Goal: Transaction & Acquisition: Download file/media

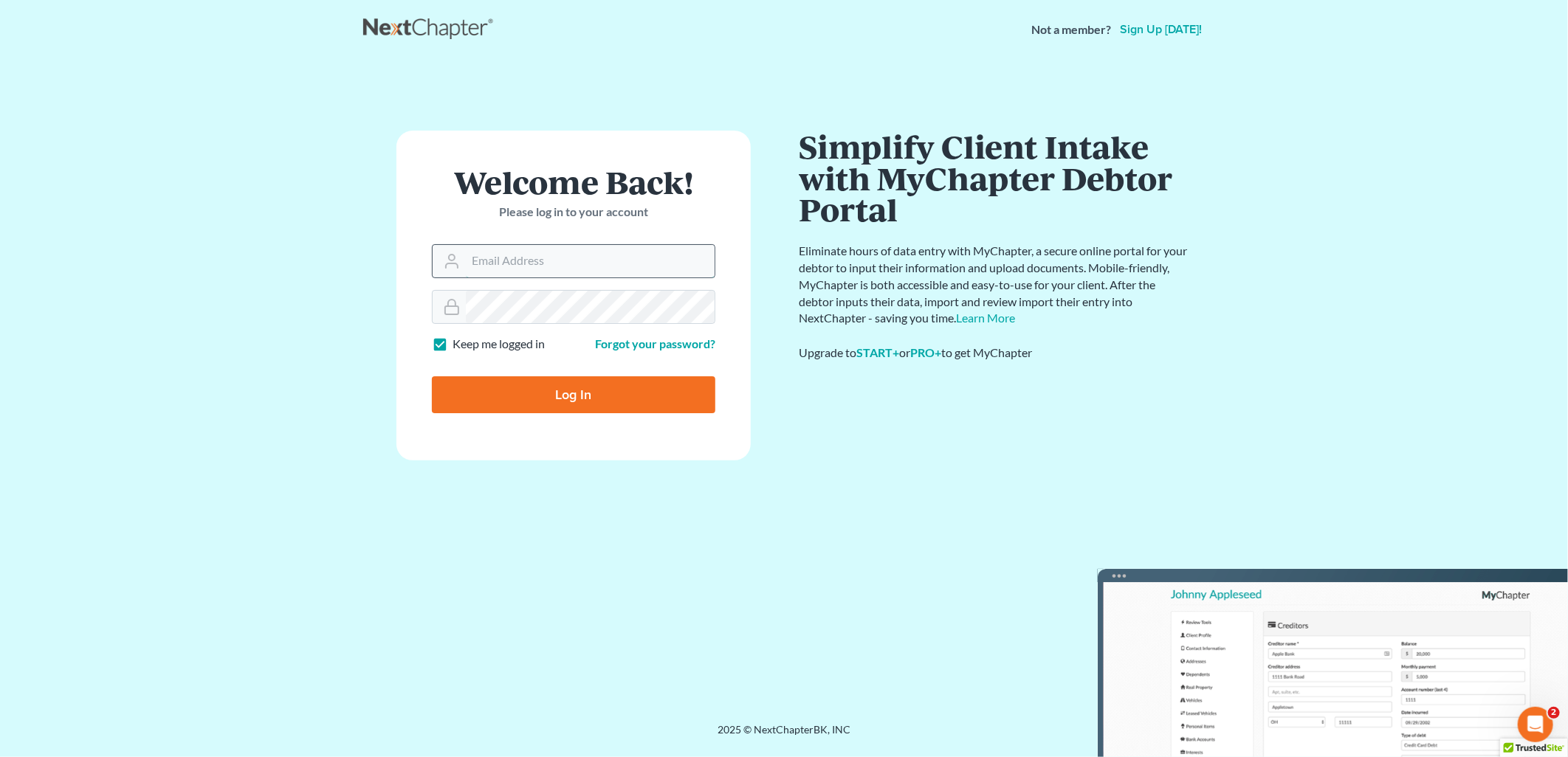
click at [554, 256] on input "Email Address" at bounding box center [590, 261] width 249 height 32
type input "[EMAIL_ADDRESS][DOMAIN_NAME]"
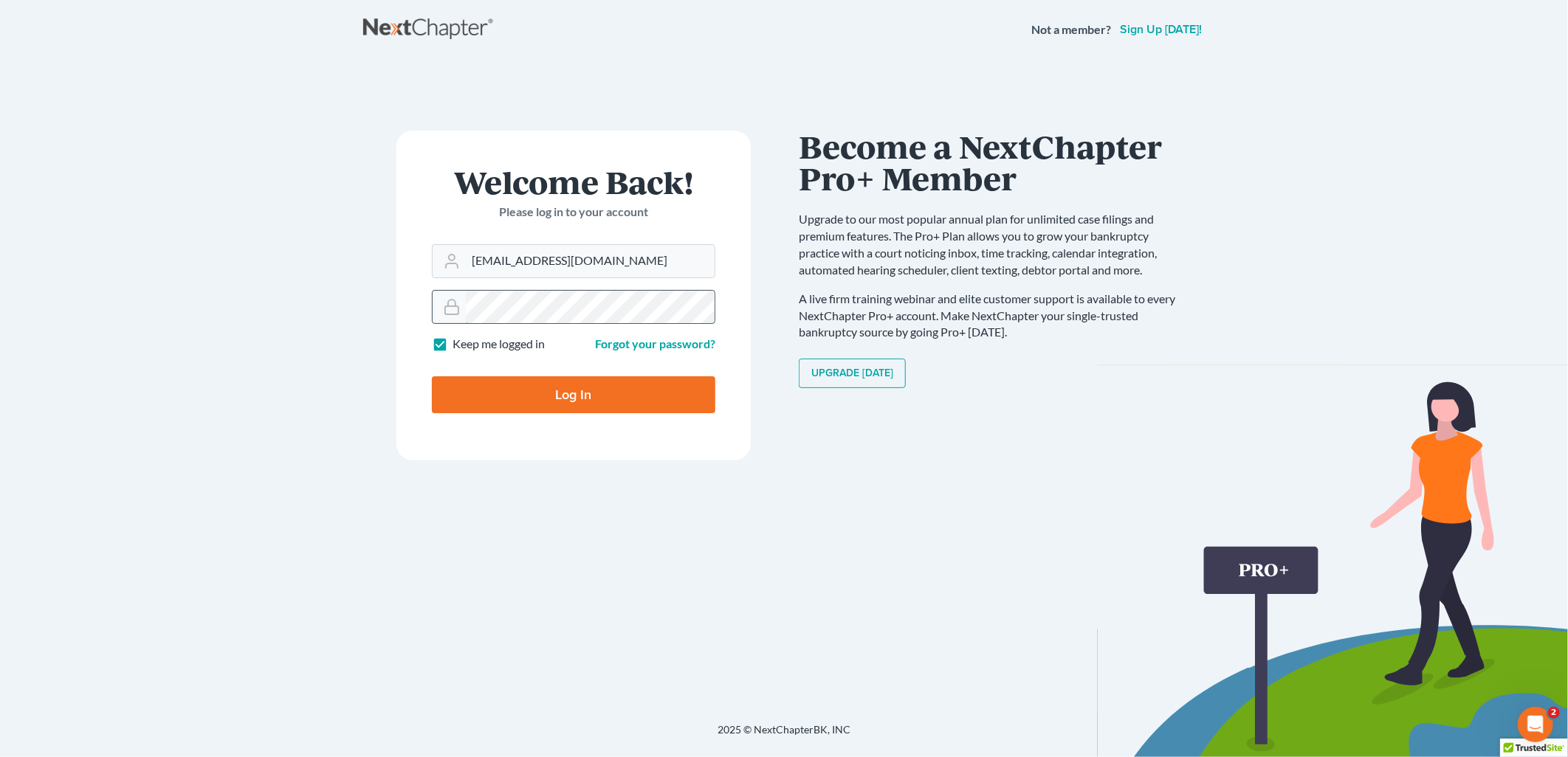
click at [432, 377] on input "Log In" at bounding box center [574, 395] width 284 height 37
type input "Thinking..."
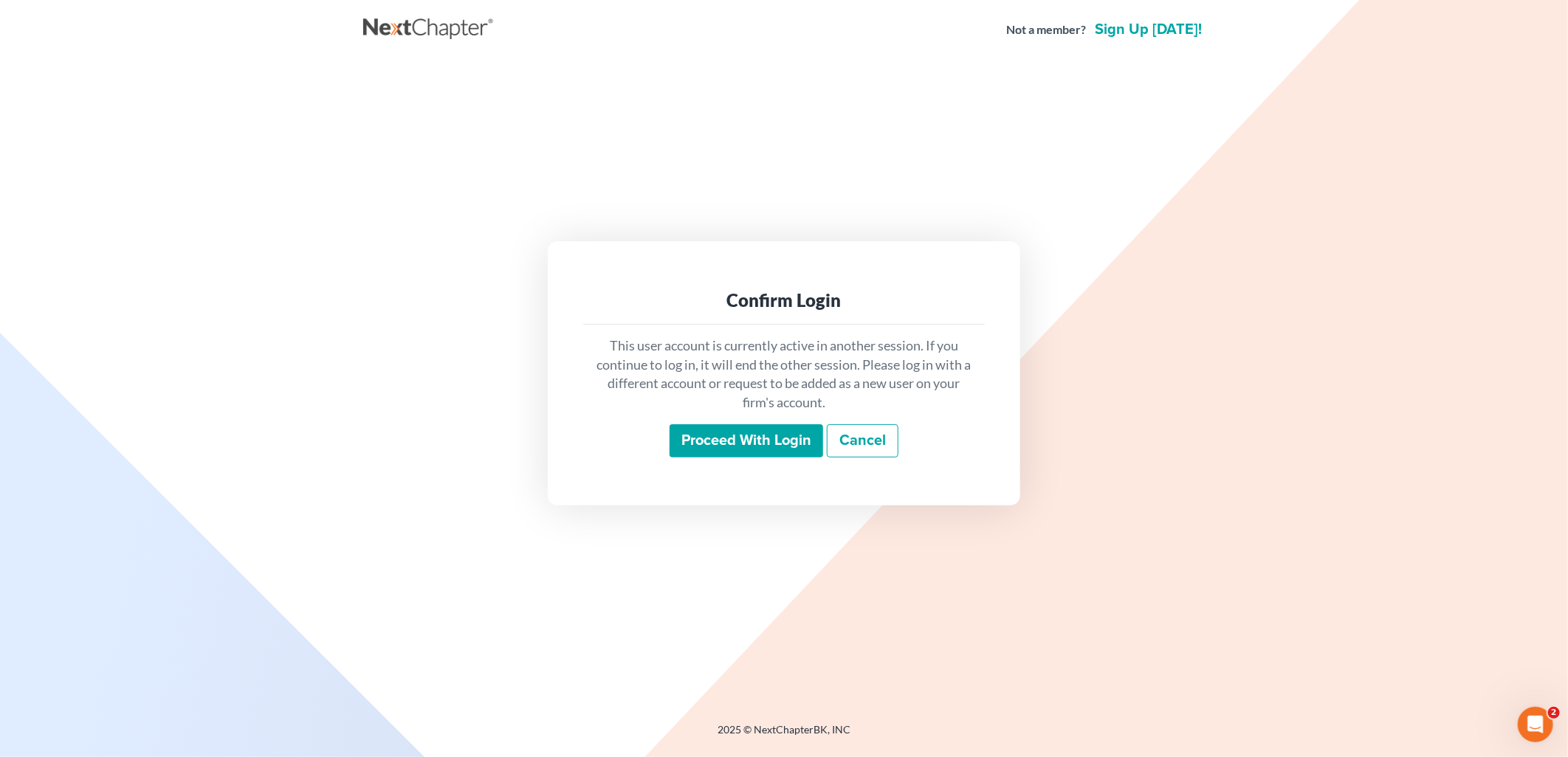
click at [681, 448] on input "Proceed with login" at bounding box center [746, 441] width 153 height 34
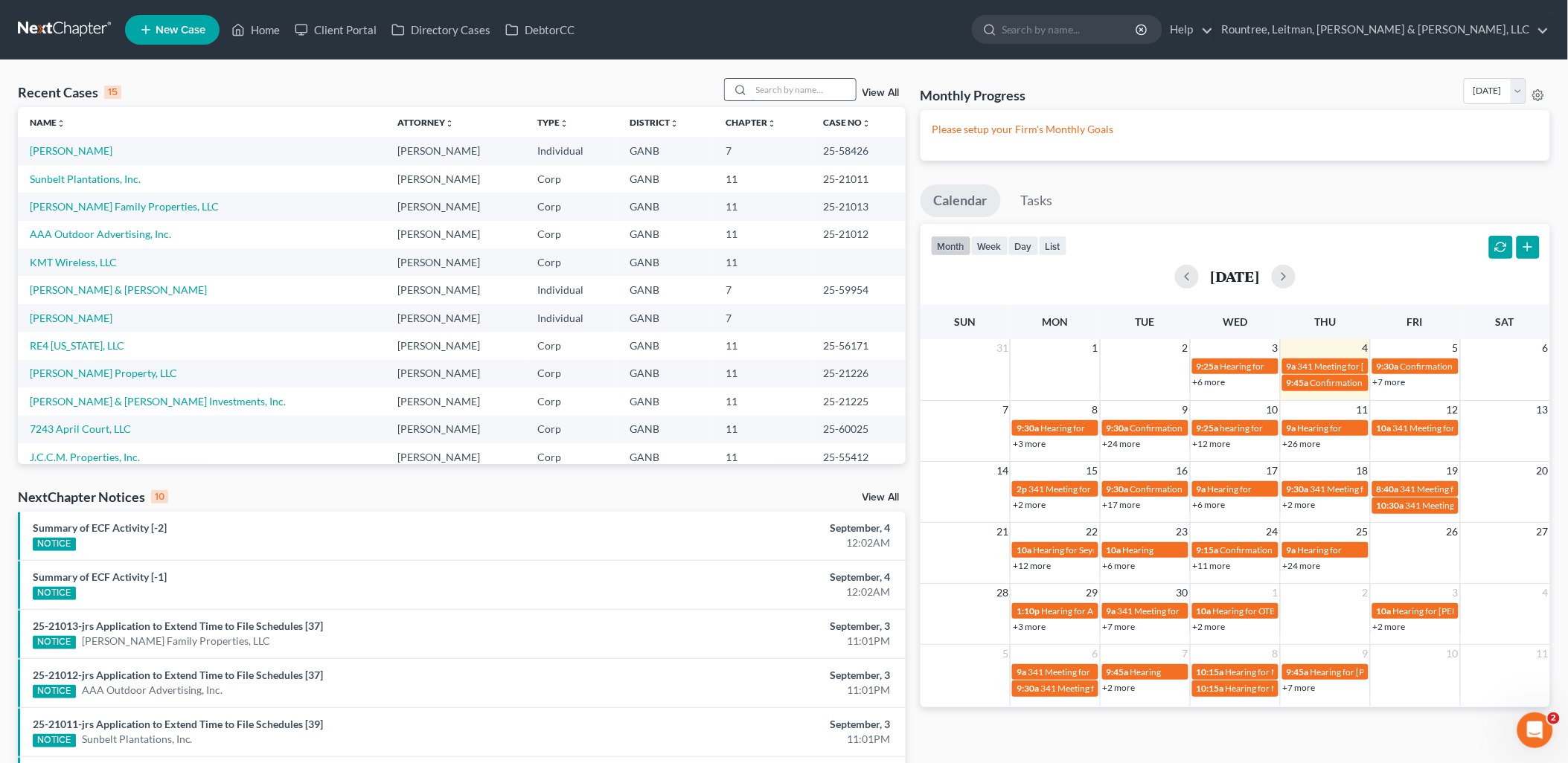
click at [817, 92] on input "search" at bounding box center [804, 90] width 104 height 21
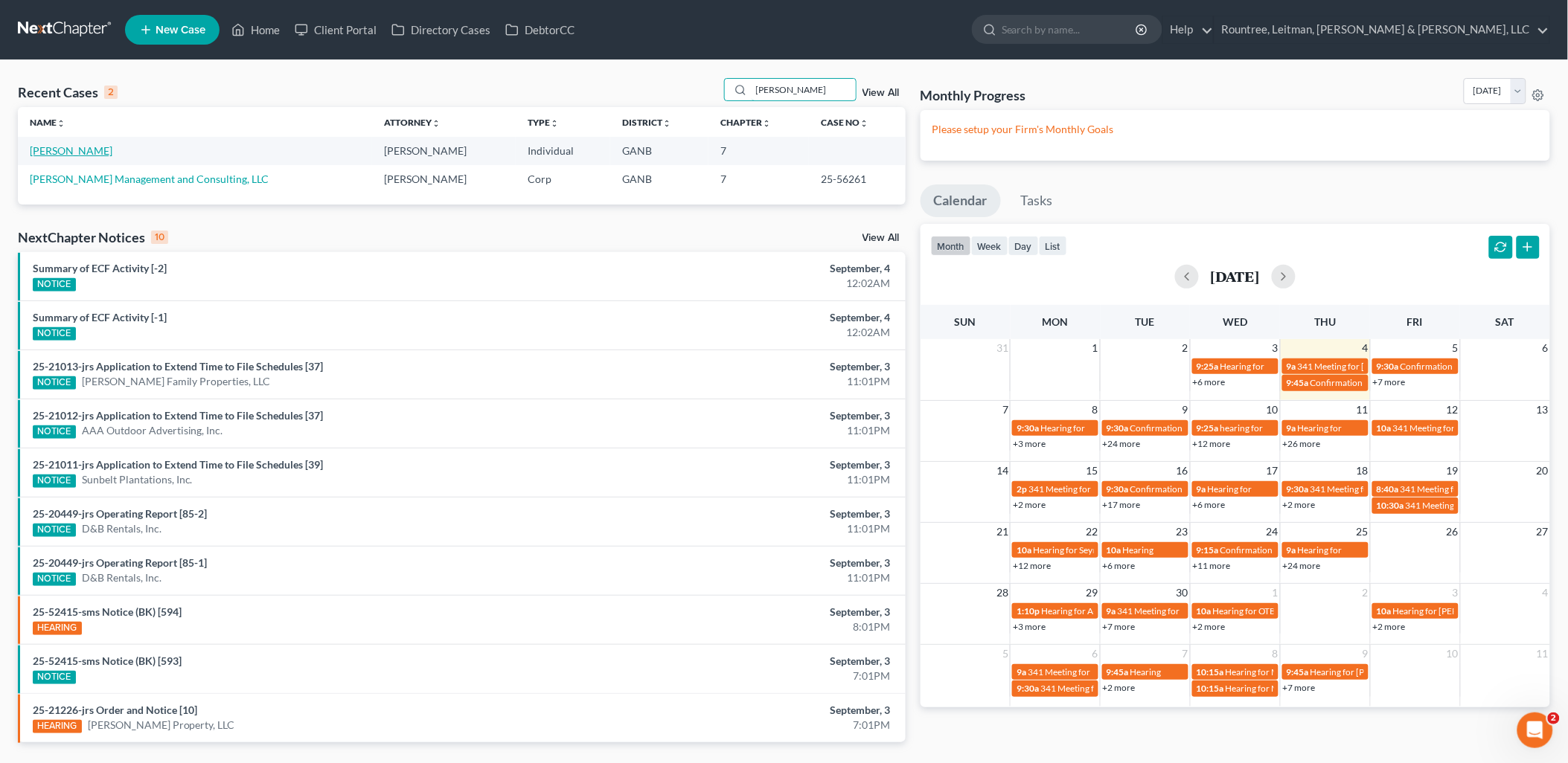
type input "[PERSON_NAME]"
click at [83, 152] on link "[PERSON_NAME]" at bounding box center [71, 151] width 83 height 13
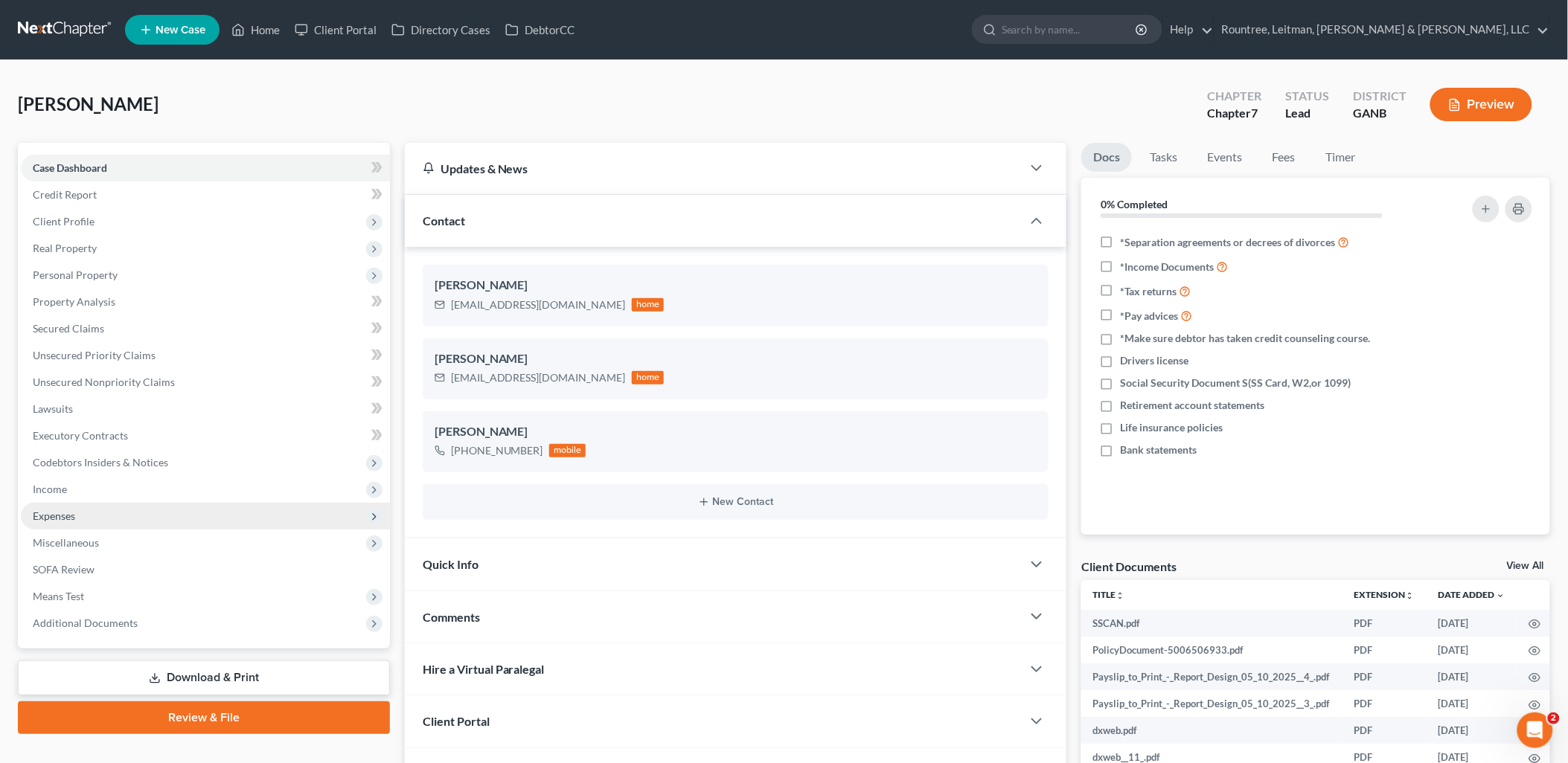
click at [173, 510] on span "Expenses" at bounding box center [205, 516] width 369 height 27
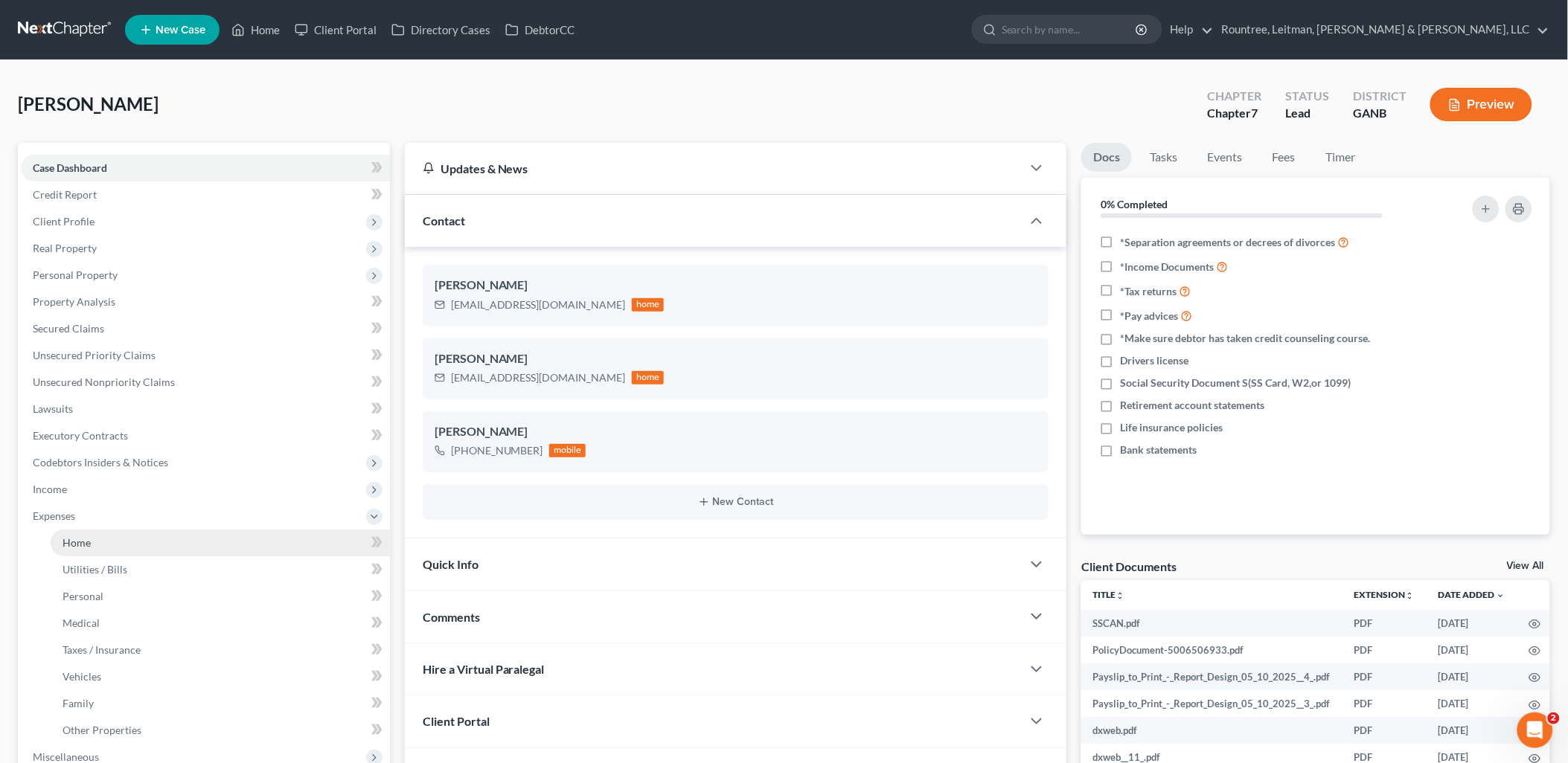
click at [139, 534] on link "Home" at bounding box center [220, 542] width 339 height 27
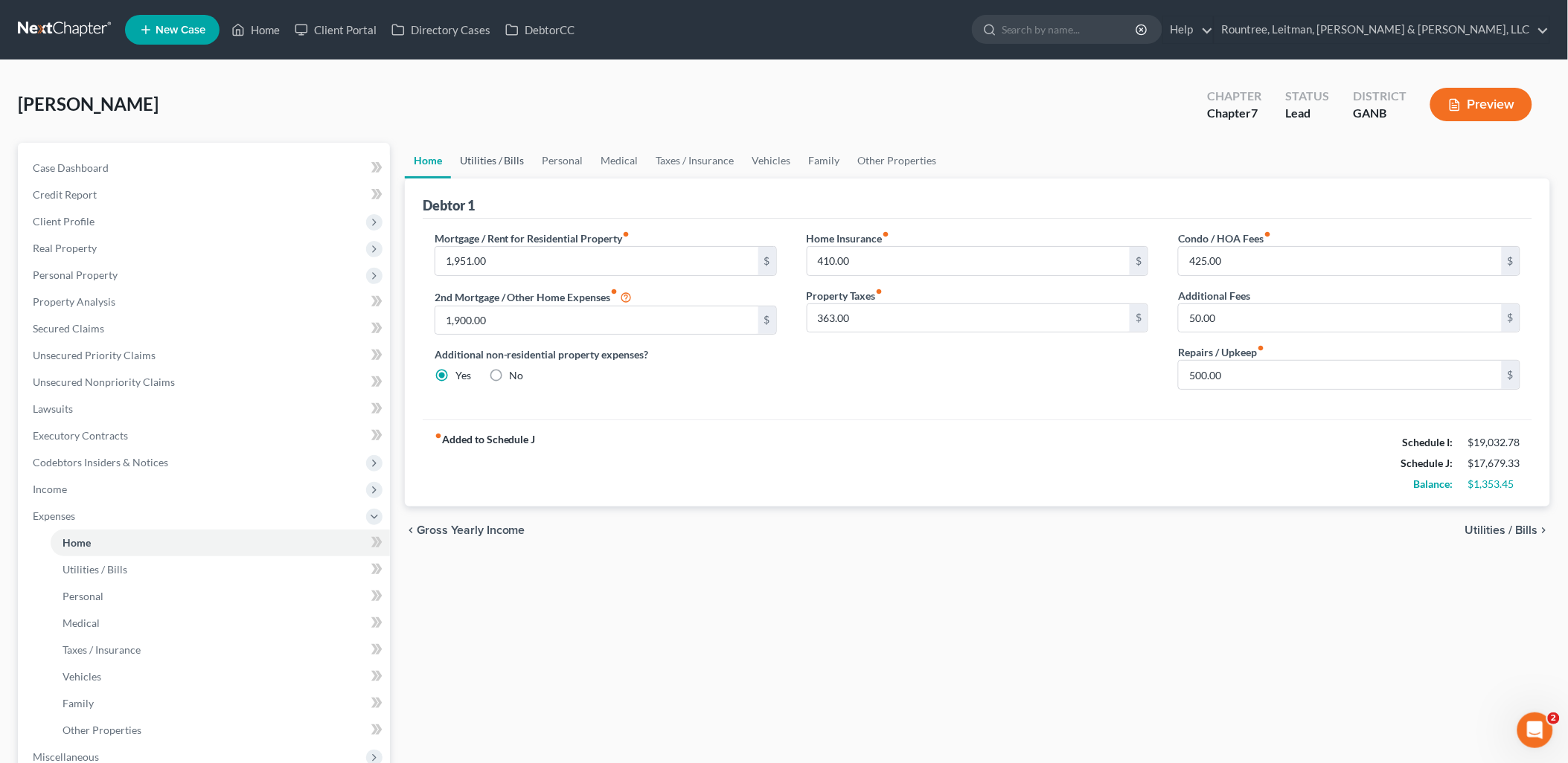
click at [496, 151] on link "Utilities / Bills" at bounding box center [492, 161] width 83 height 36
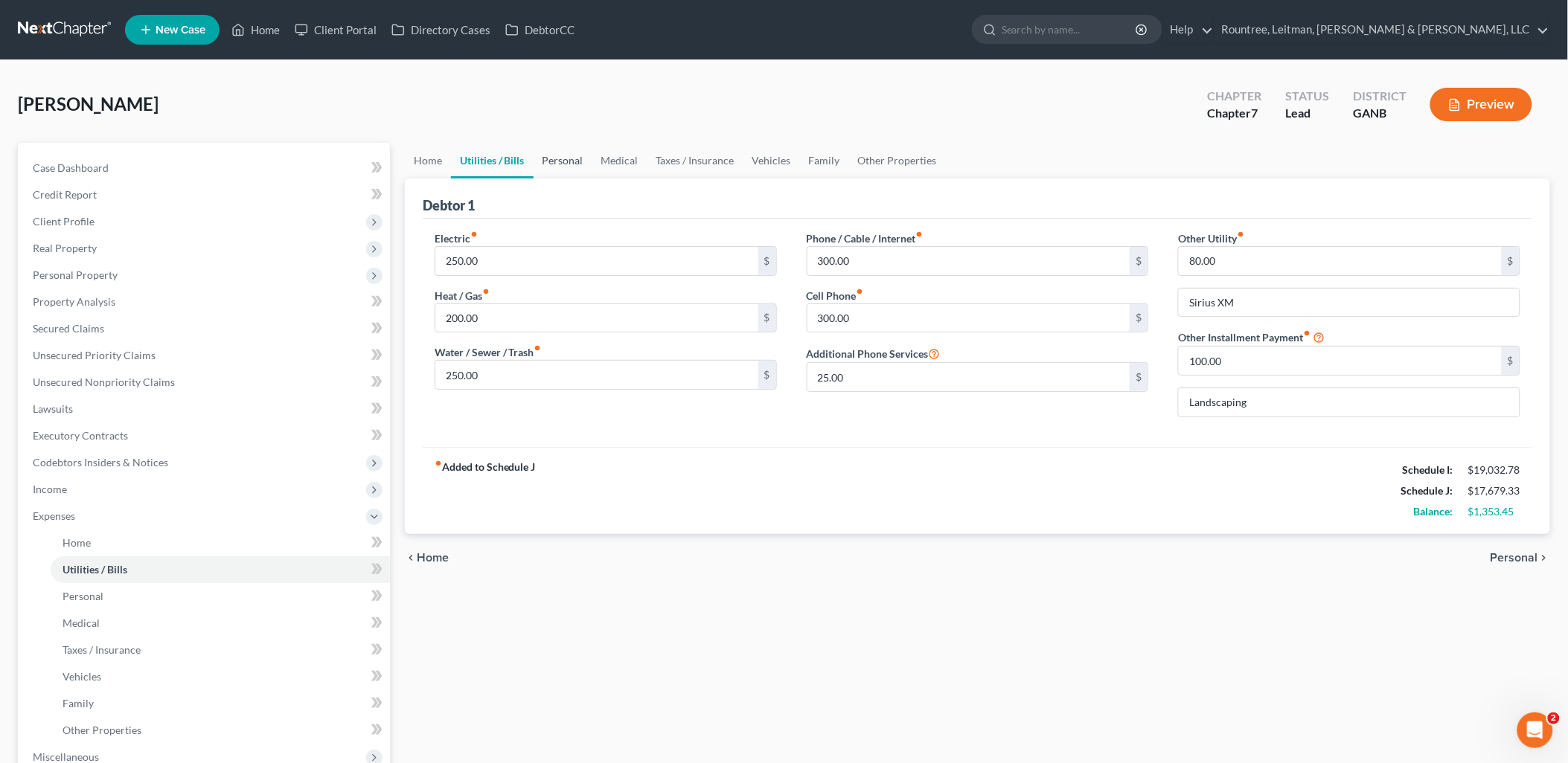
click at [561, 164] on link "Personal" at bounding box center [563, 161] width 59 height 36
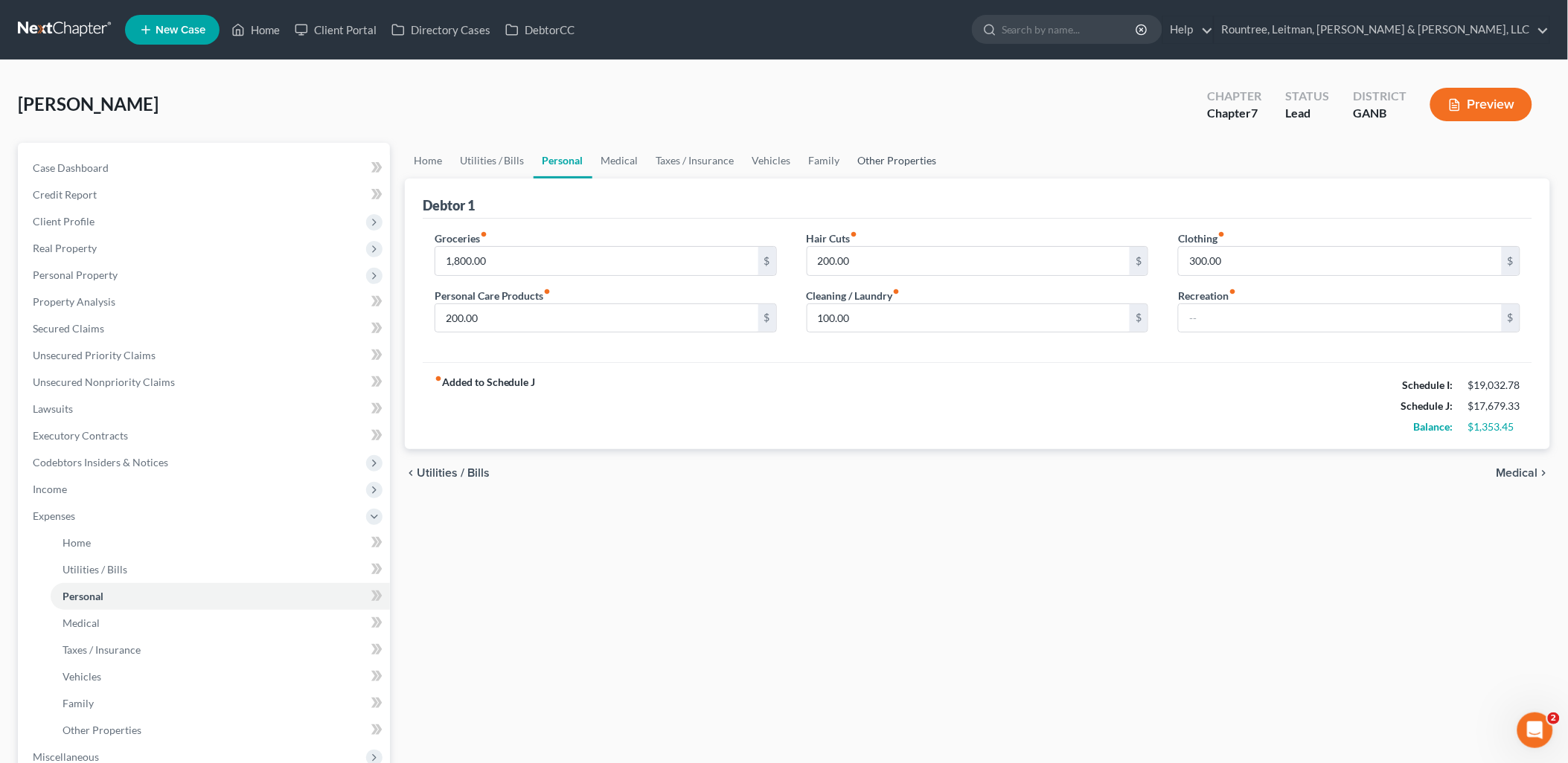
click at [899, 158] on link "Other Properties" at bounding box center [897, 161] width 97 height 36
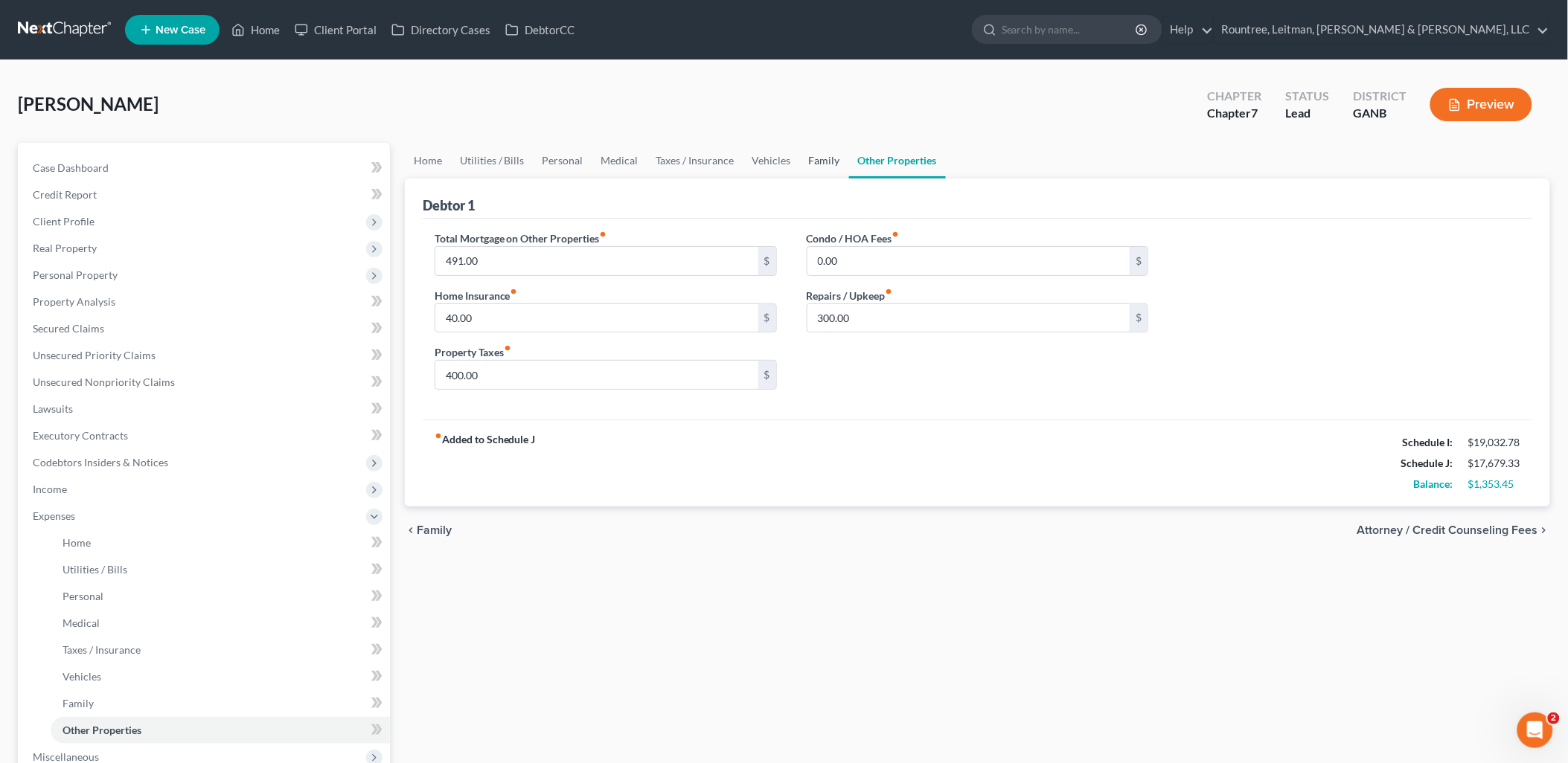
click at [842, 158] on link "Family" at bounding box center [824, 161] width 49 height 36
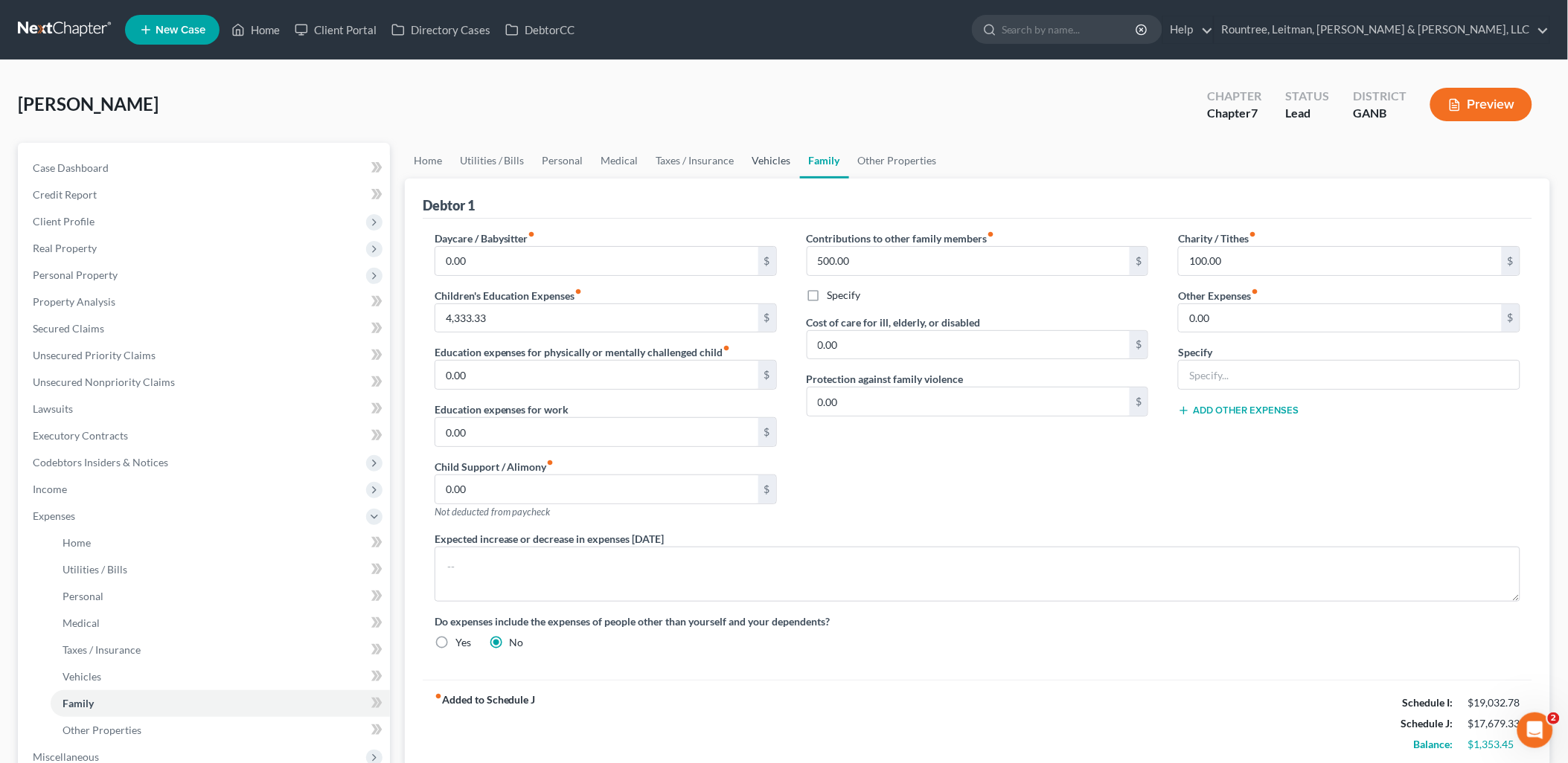
click at [760, 160] on link "Vehicles" at bounding box center [772, 161] width 56 height 36
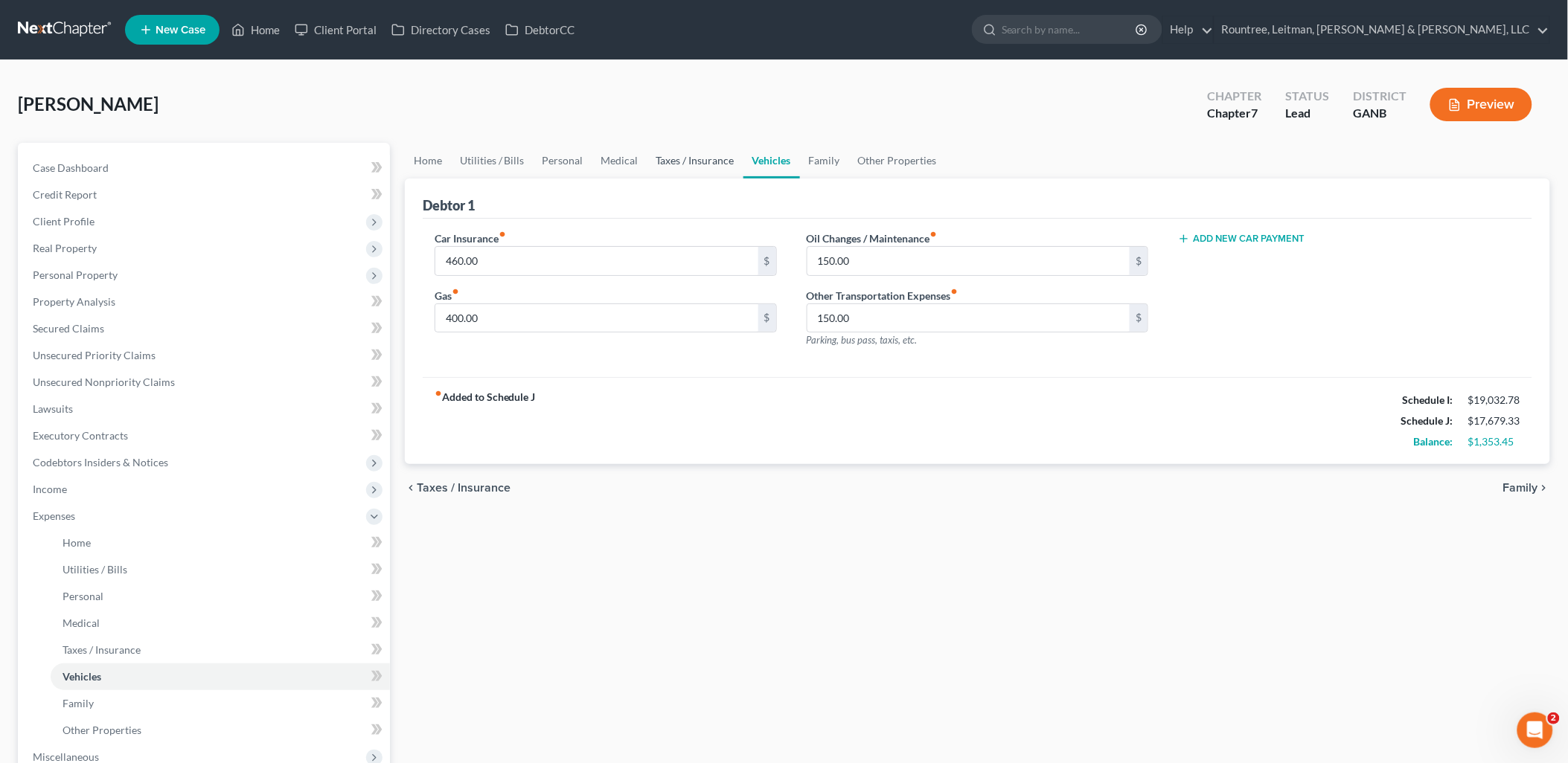
click at [665, 166] on link "Taxes / Insurance" at bounding box center [696, 161] width 96 height 36
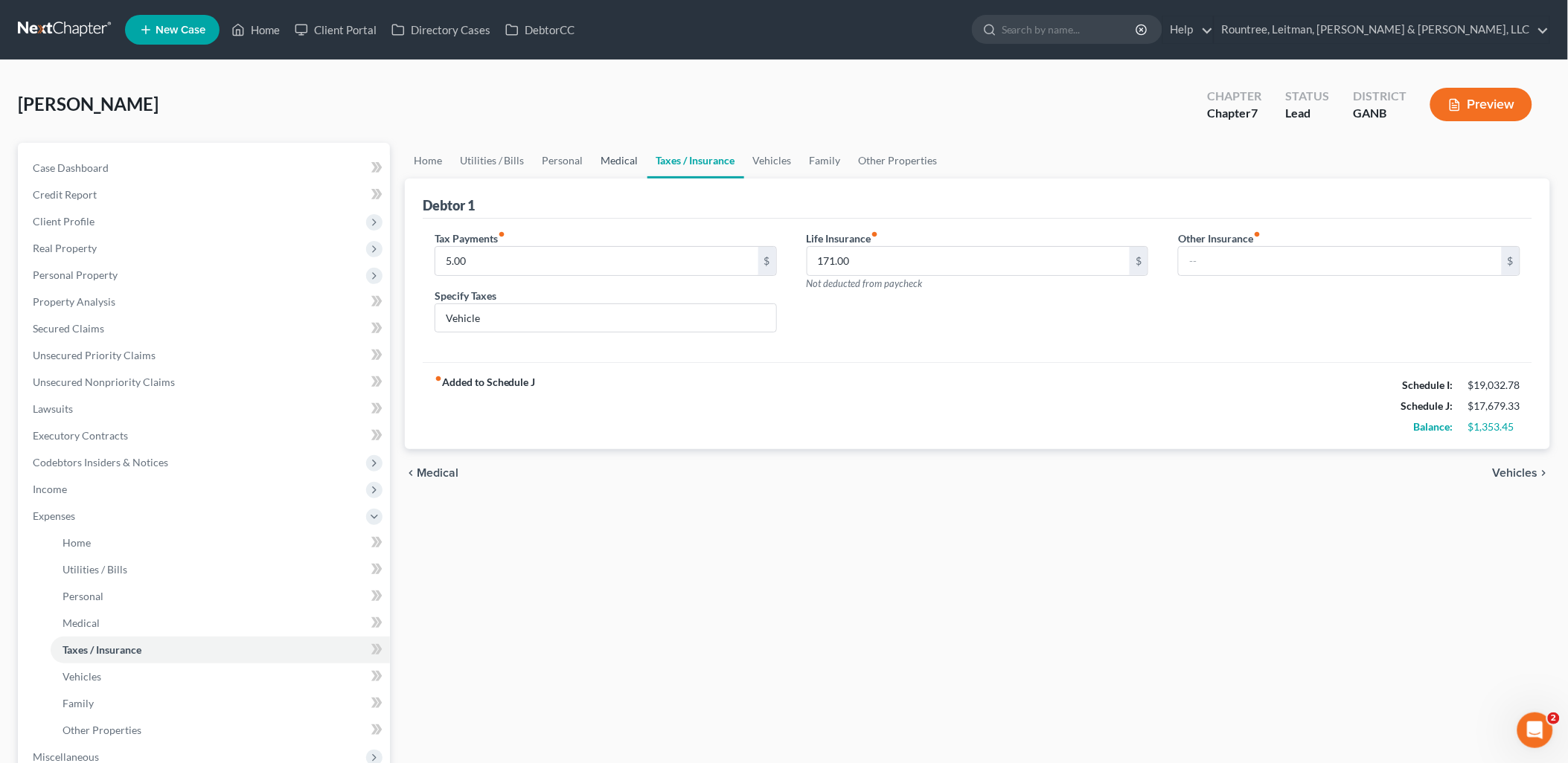
click at [606, 167] on link "Medical" at bounding box center [620, 161] width 55 height 36
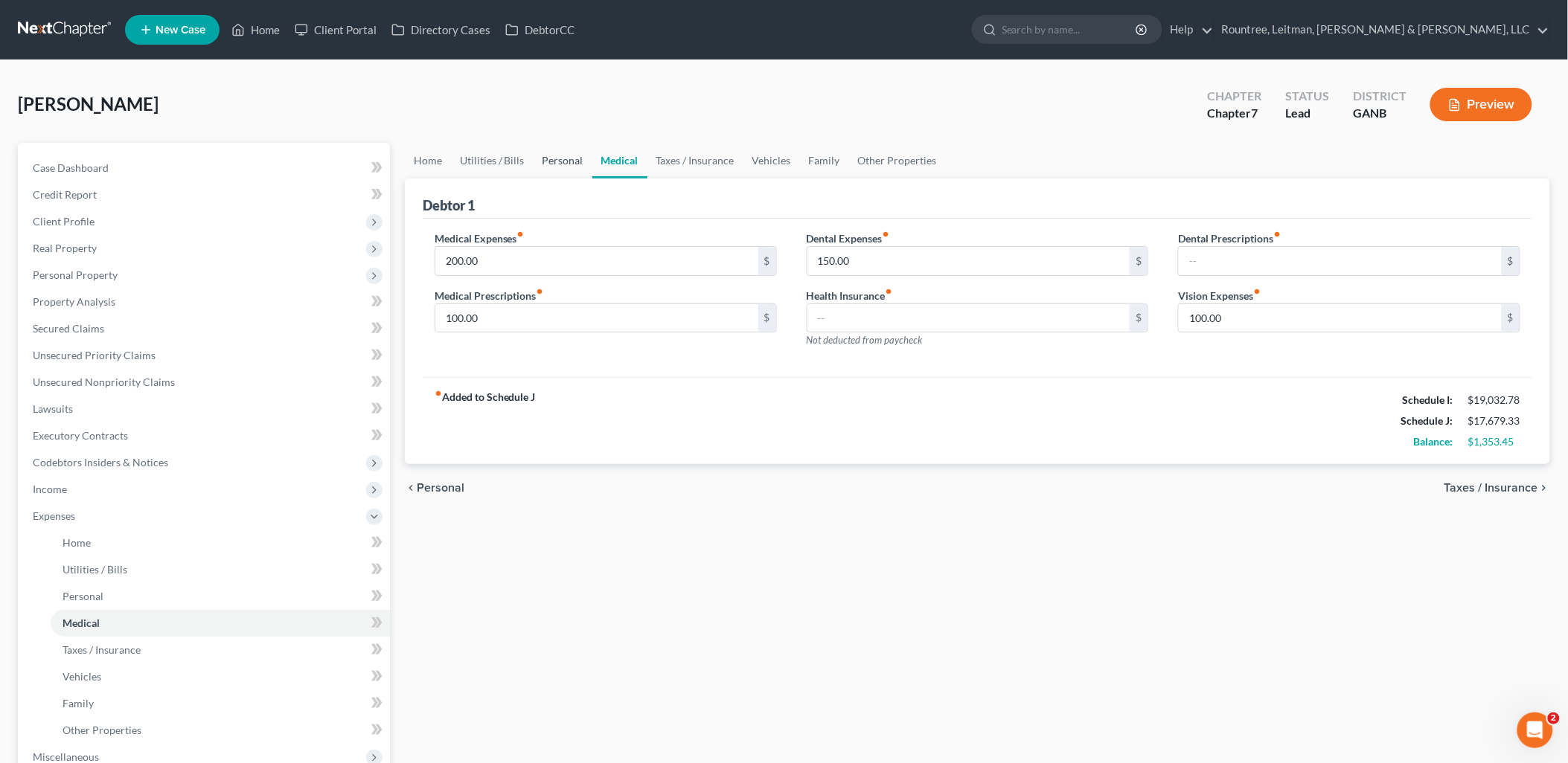
click at [551, 165] on link "Personal" at bounding box center [563, 161] width 59 height 36
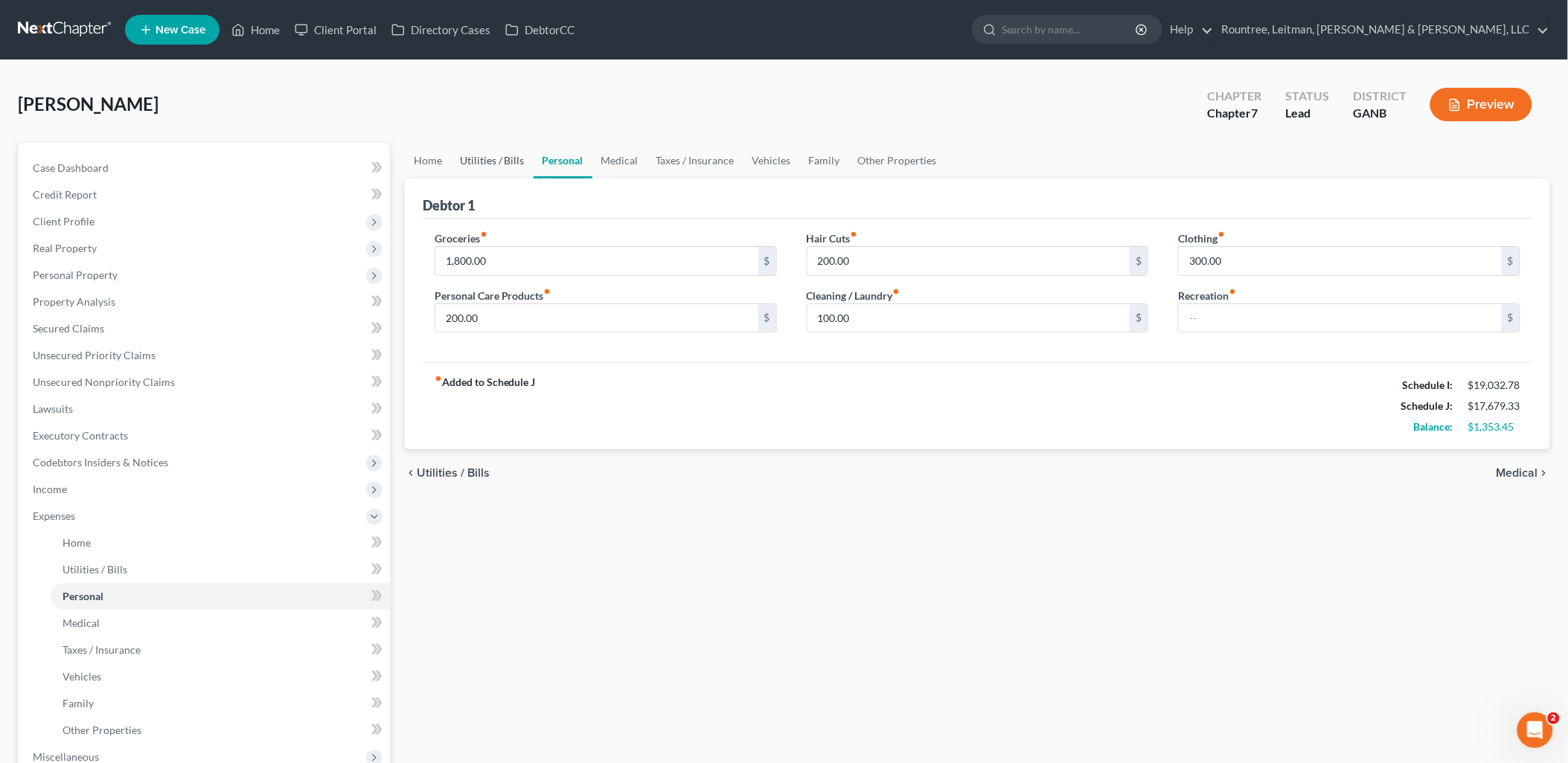
click at [500, 167] on link "Utilities / Bills" at bounding box center [492, 161] width 83 height 36
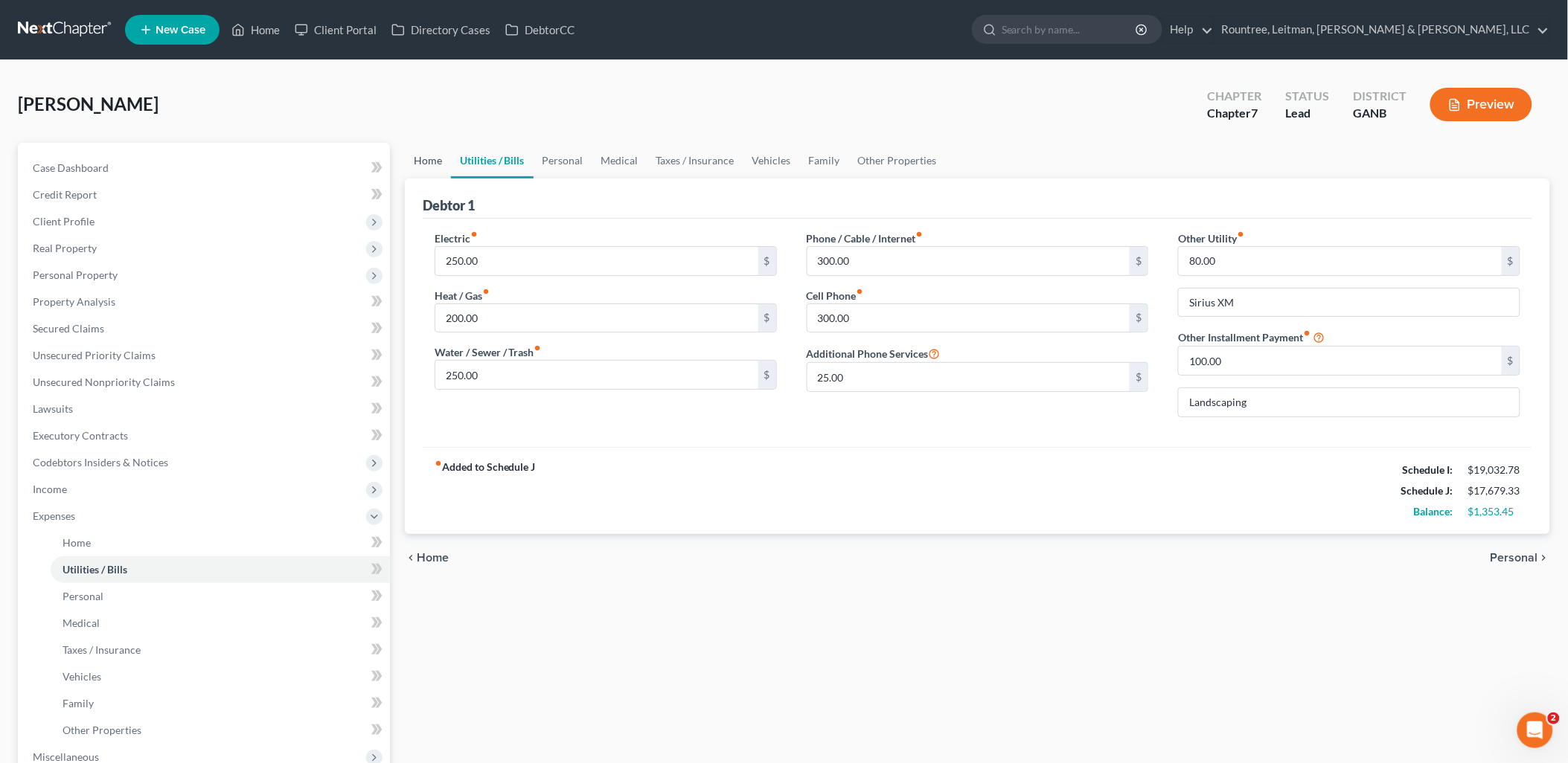
click at [414, 154] on link "Home" at bounding box center [428, 161] width 46 height 36
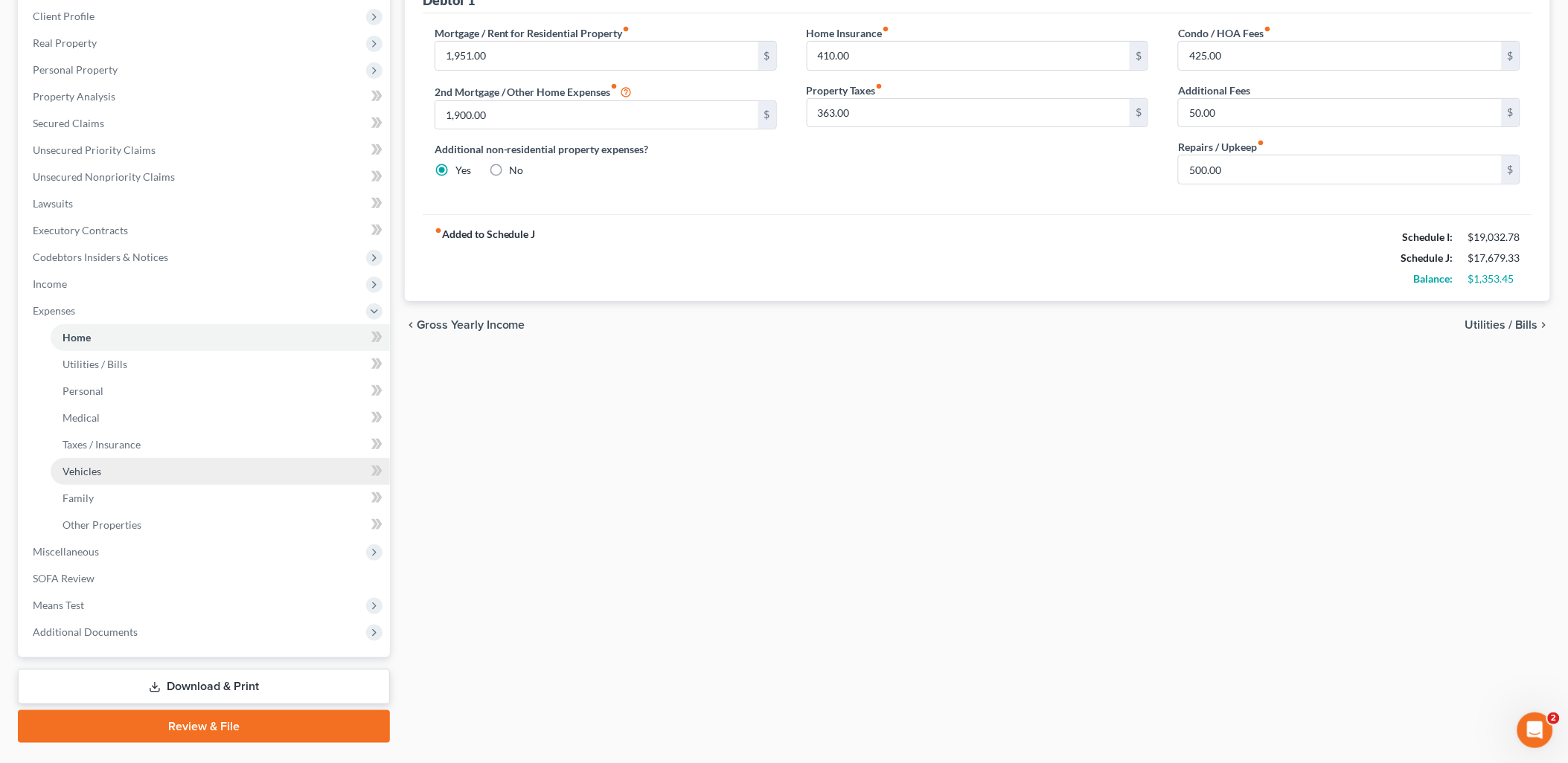
scroll to position [240, 0]
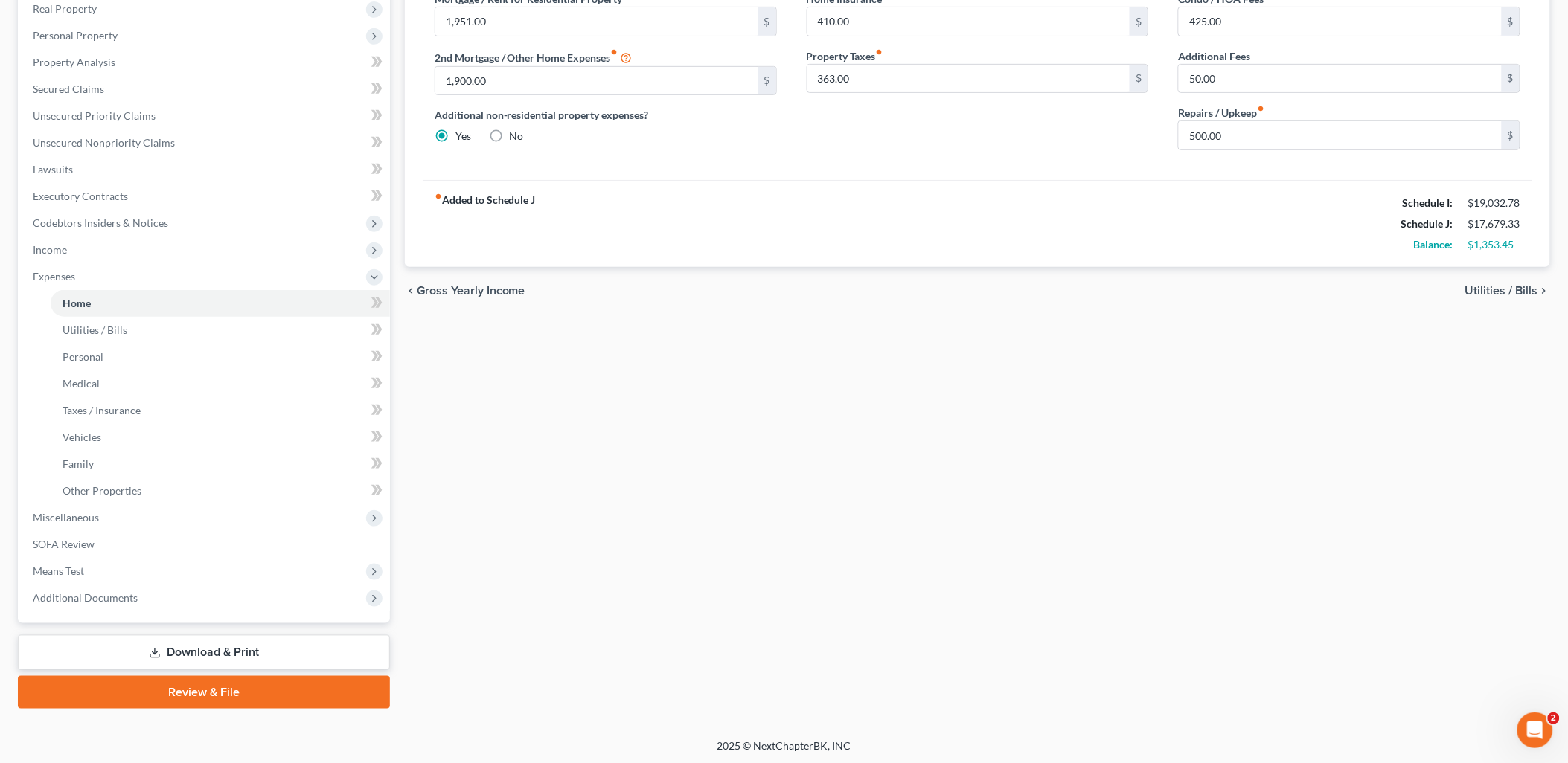
click at [268, 647] on link "Download & Print" at bounding box center [203, 653] width 372 height 35
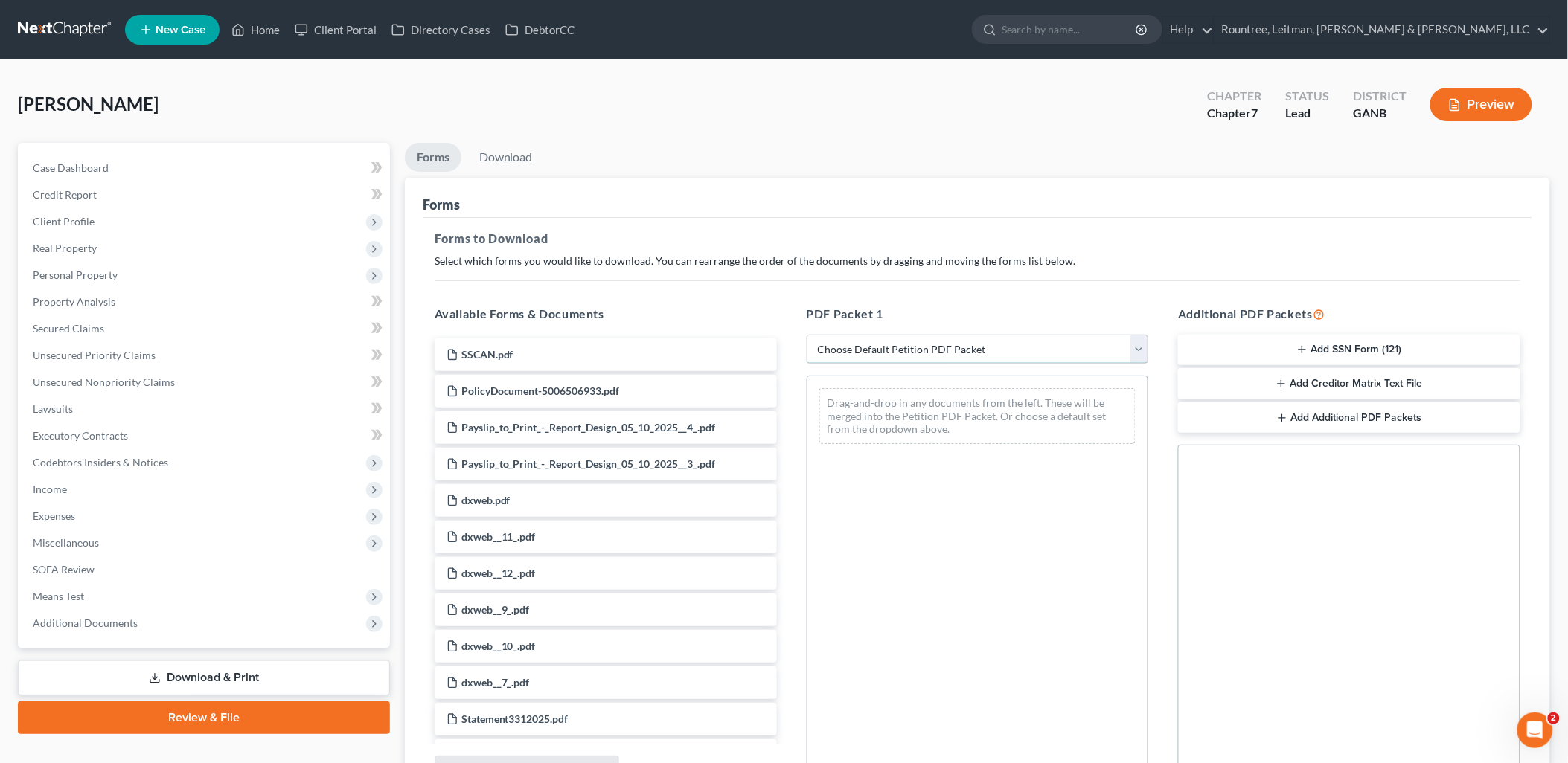
click at [935, 346] on select "Choose Default Petition PDF Packet Complete Bankruptcy Petition (all forms and …" at bounding box center [978, 349] width 343 height 30
select select "0"
click at [807, 335] on select "Choose Default Petition PDF Packet Complete Bankruptcy Petition (all forms and …" at bounding box center [978, 349] width 343 height 30
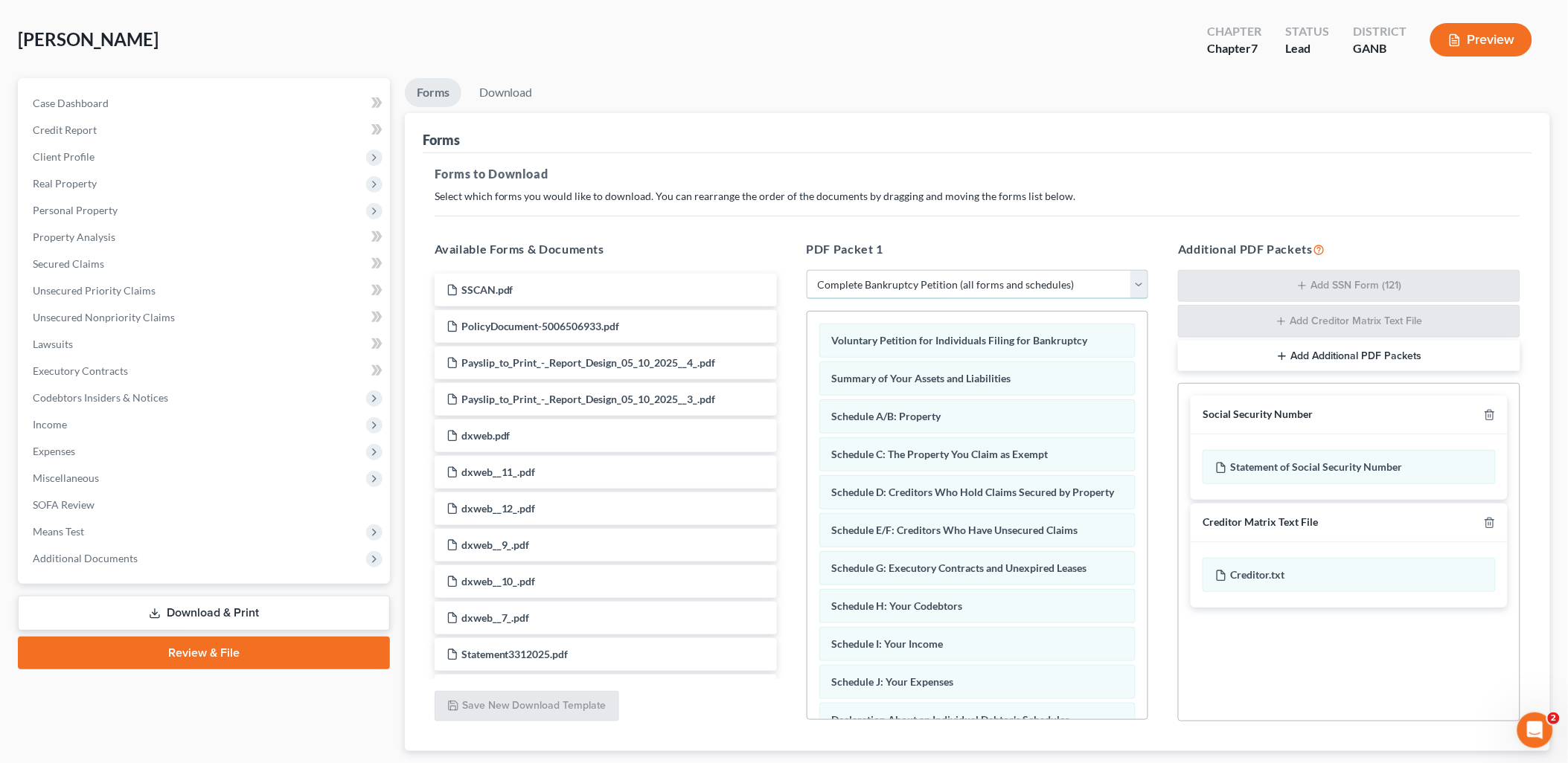
scroll to position [157, 0]
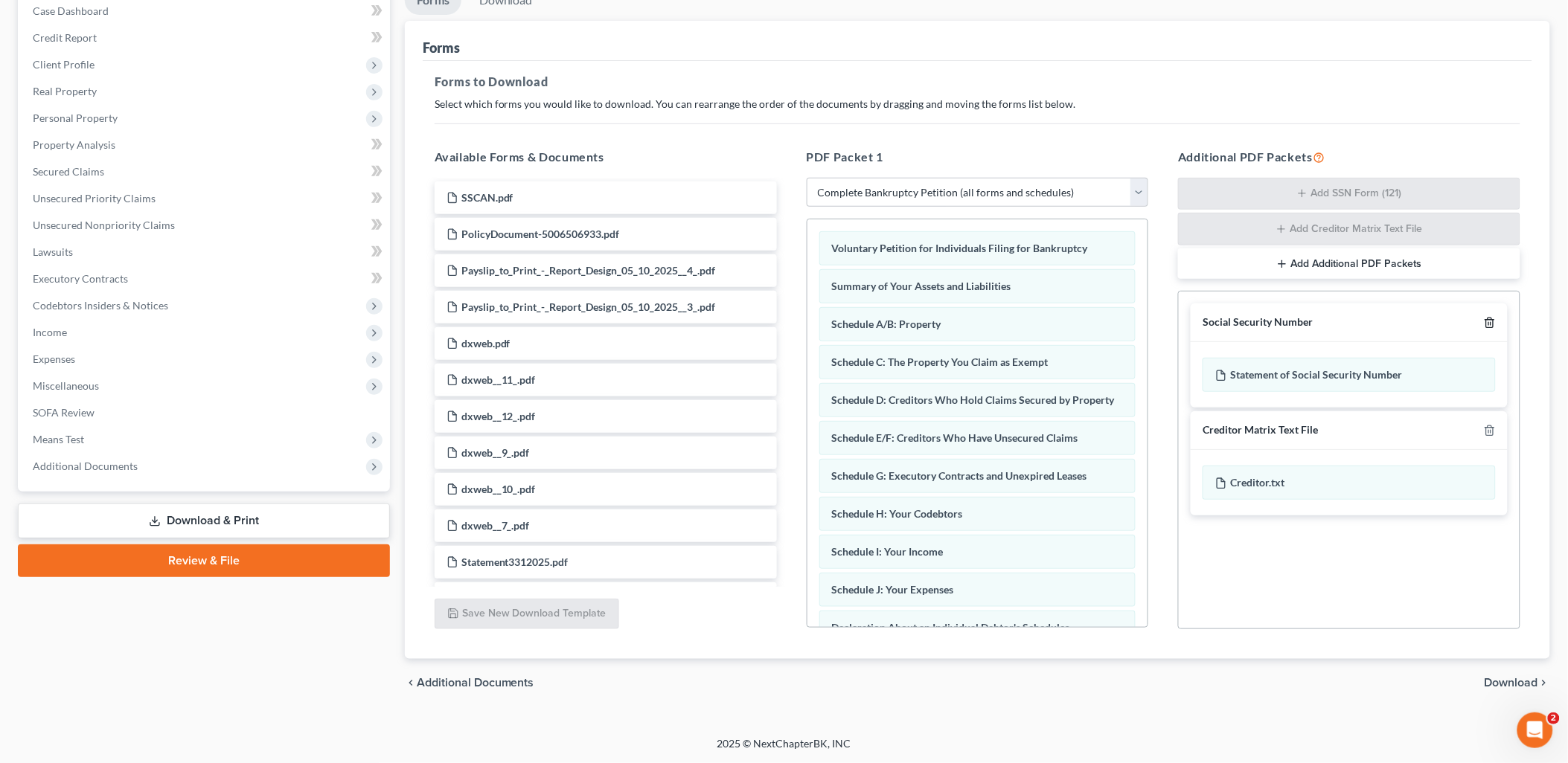
click at [1489, 323] on icon "button" at bounding box center [1490, 323] width 12 height 12
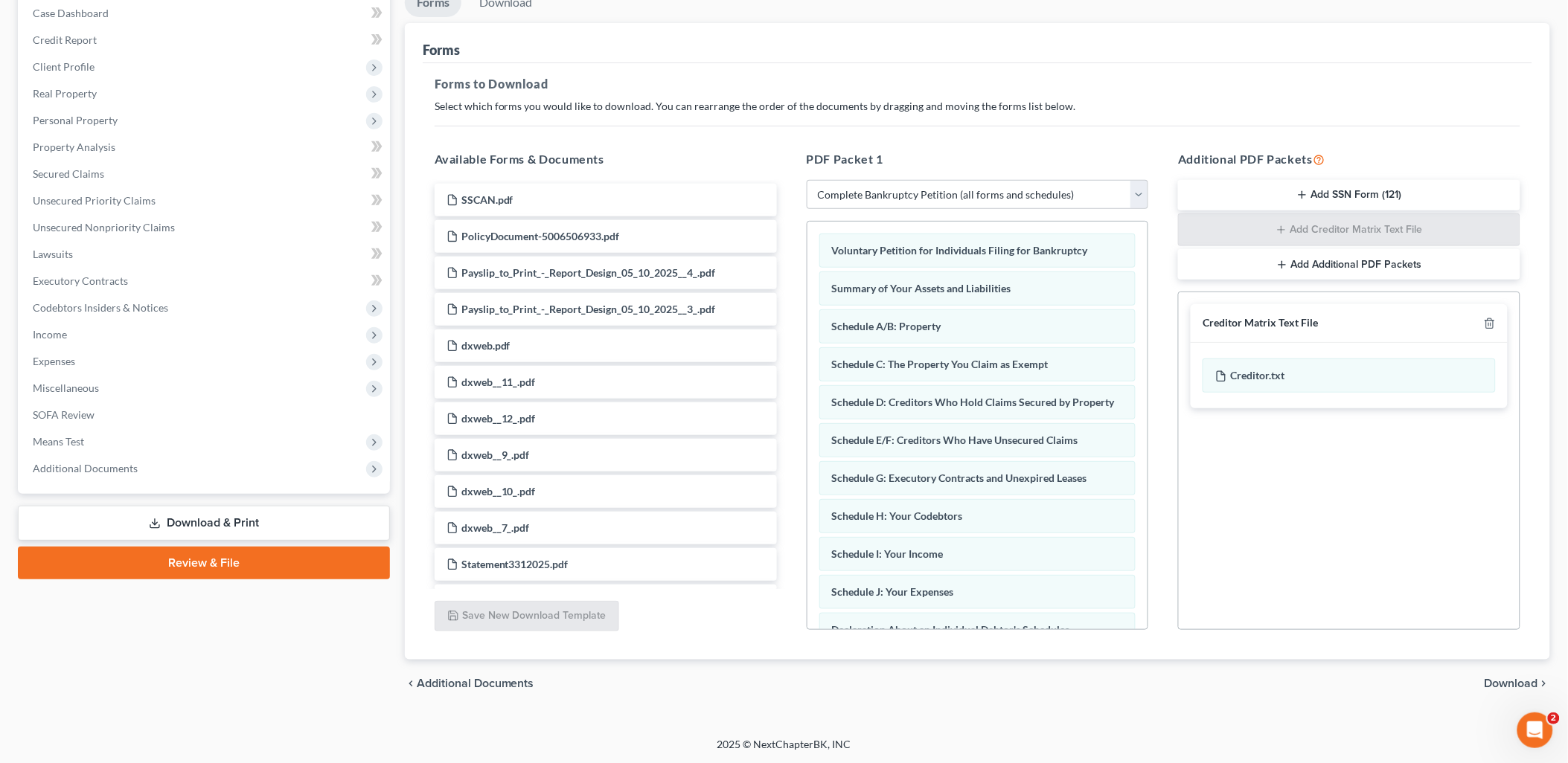
click at [1506, 672] on div "chevron_left Additional Documents Download chevron_right" at bounding box center [977, 683] width 1146 height 48
click at [1509, 678] on span "Download" at bounding box center [1512, 684] width 53 height 12
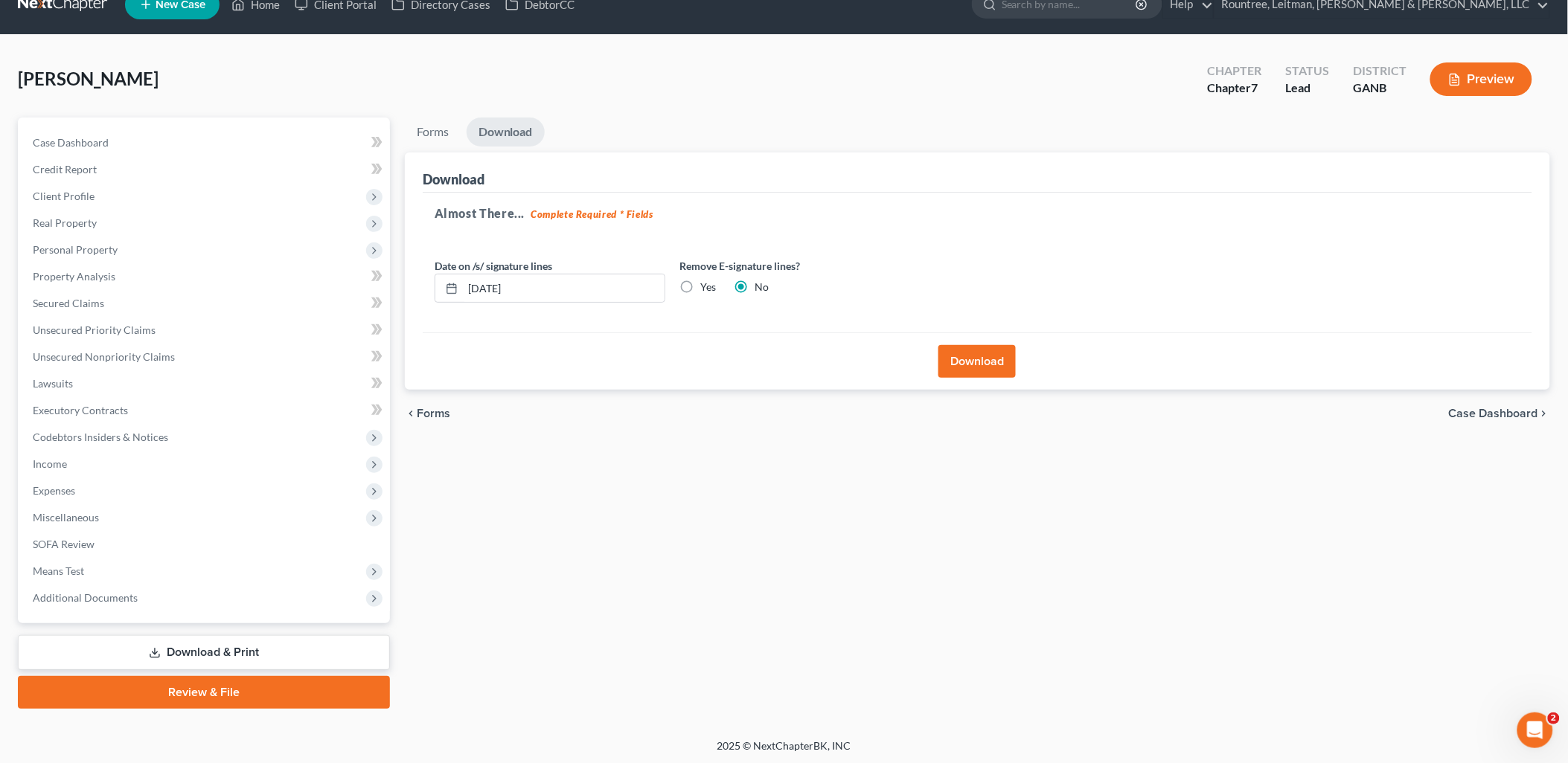
click at [987, 367] on button "Download" at bounding box center [977, 361] width 78 height 33
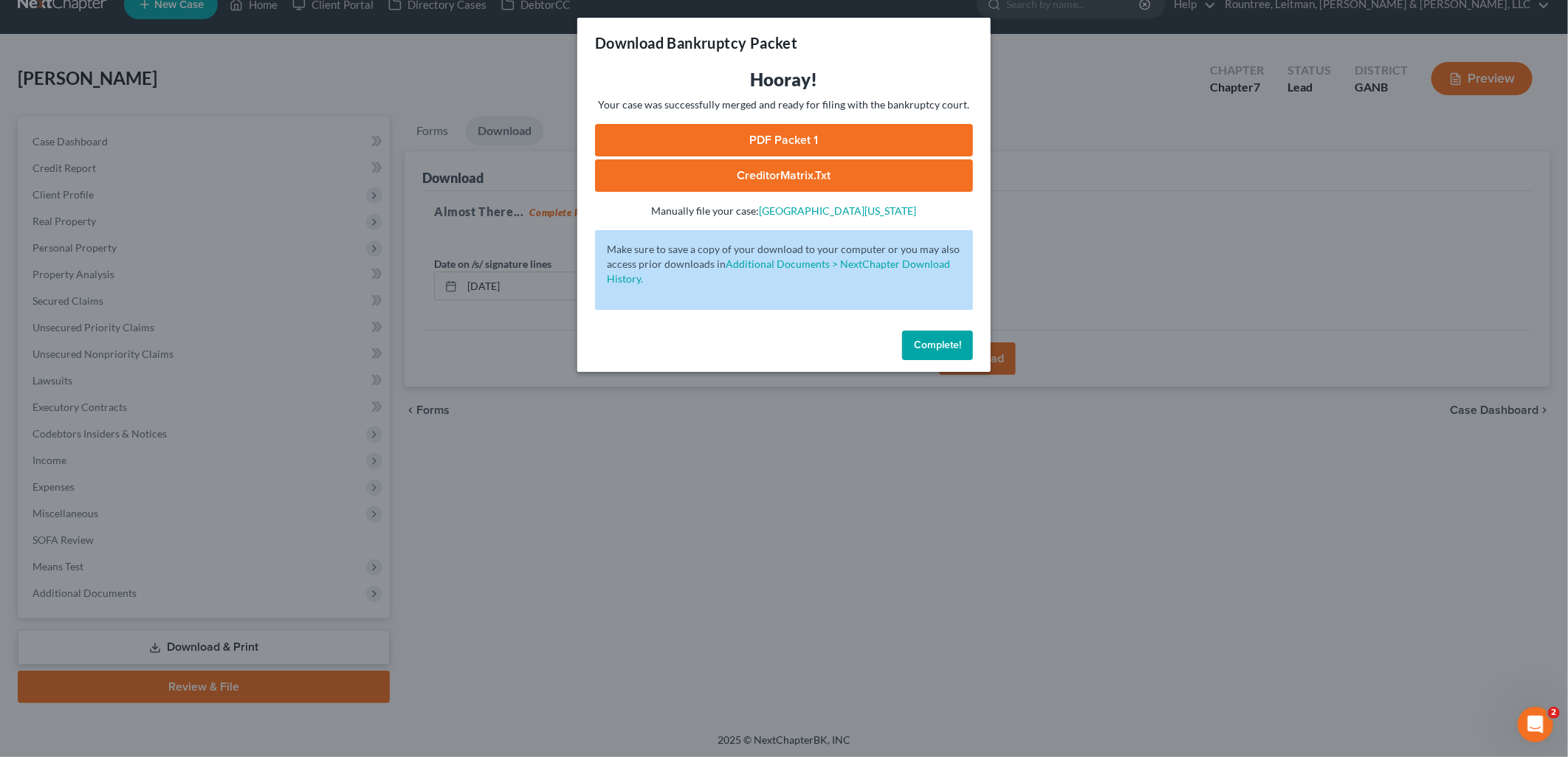
click at [898, 133] on link "PDF Packet 1" at bounding box center [784, 140] width 378 height 32
click at [513, 62] on div "Download Bankruptcy Packet Hooray! Your case was successfully merged and ready …" at bounding box center [784, 378] width 1568 height 757
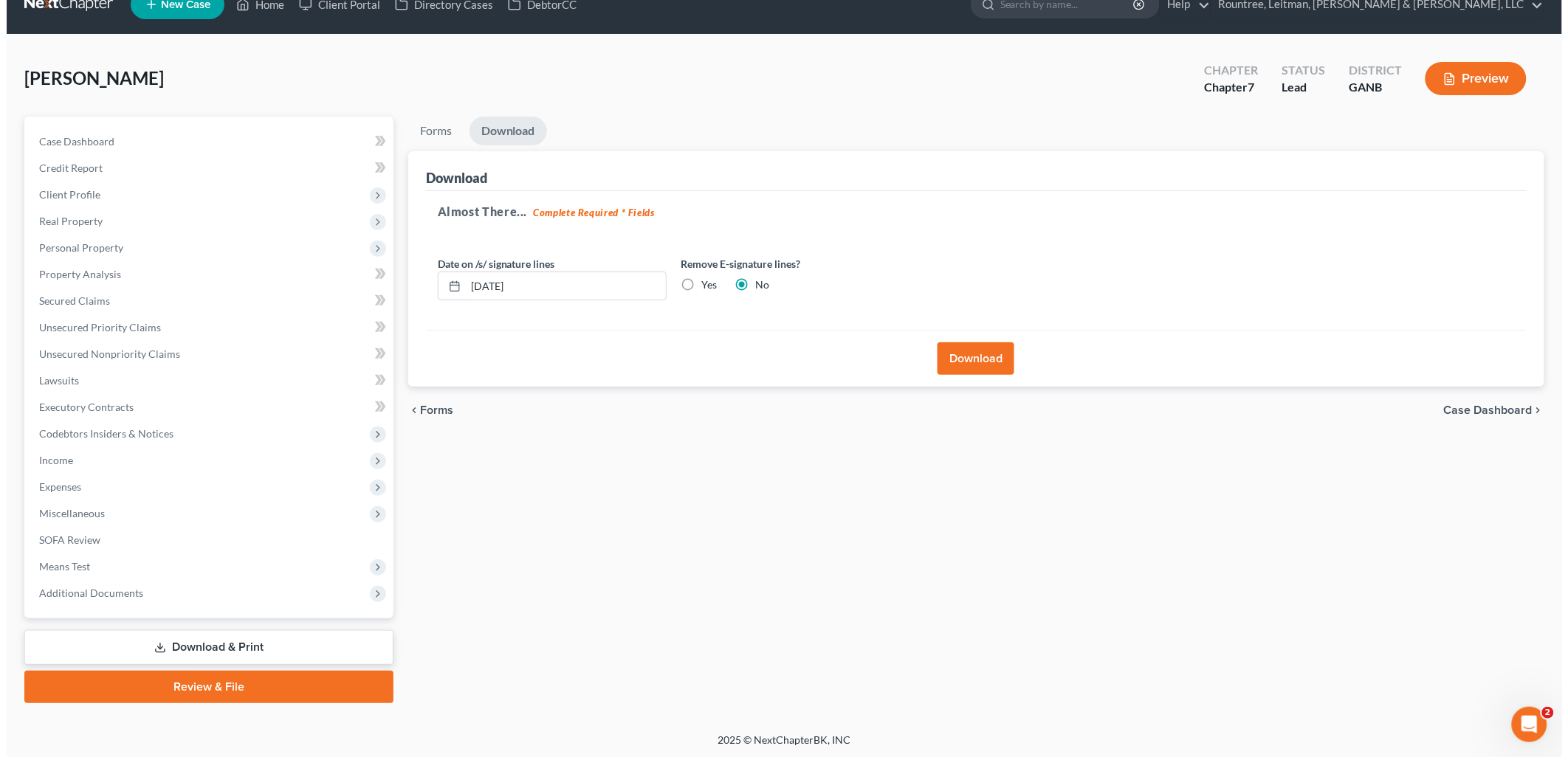
scroll to position [0, 0]
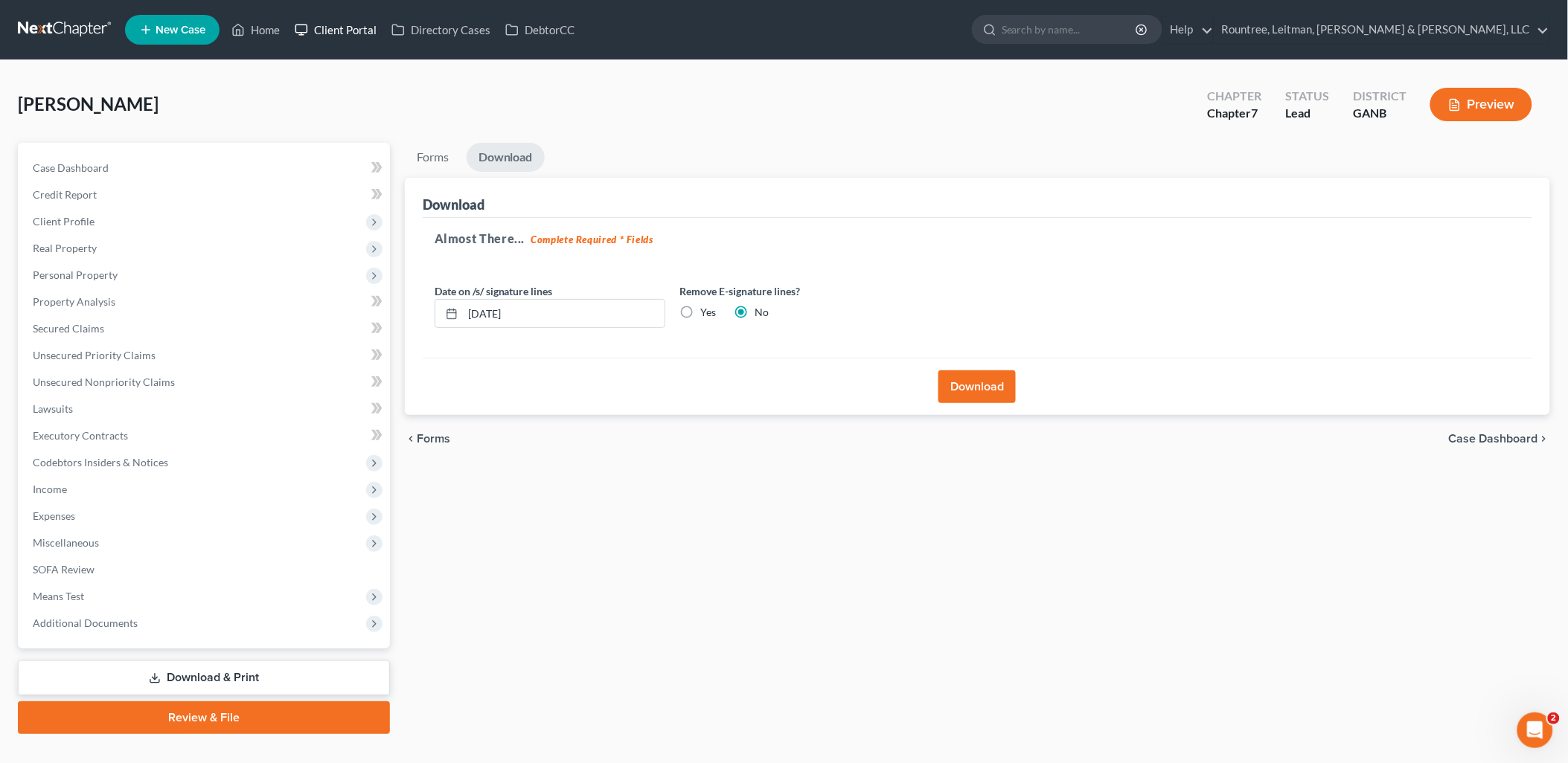
click at [324, 26] on link "Client Portal" at bounding box center [335, 30] width 97 height 27
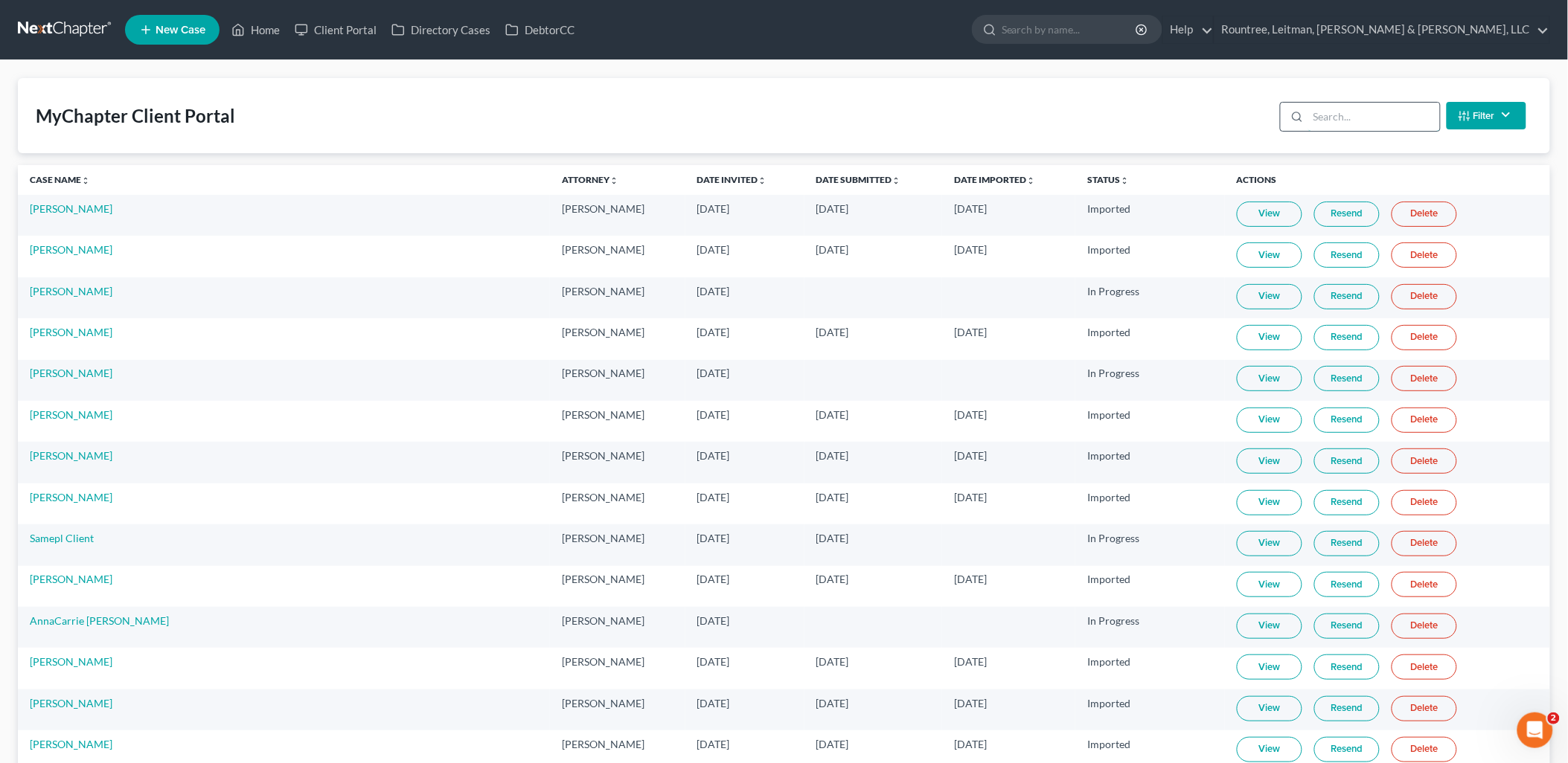
click at [1370, 119] on input "search" at bounding box center [1374, 116] width 132 height 28
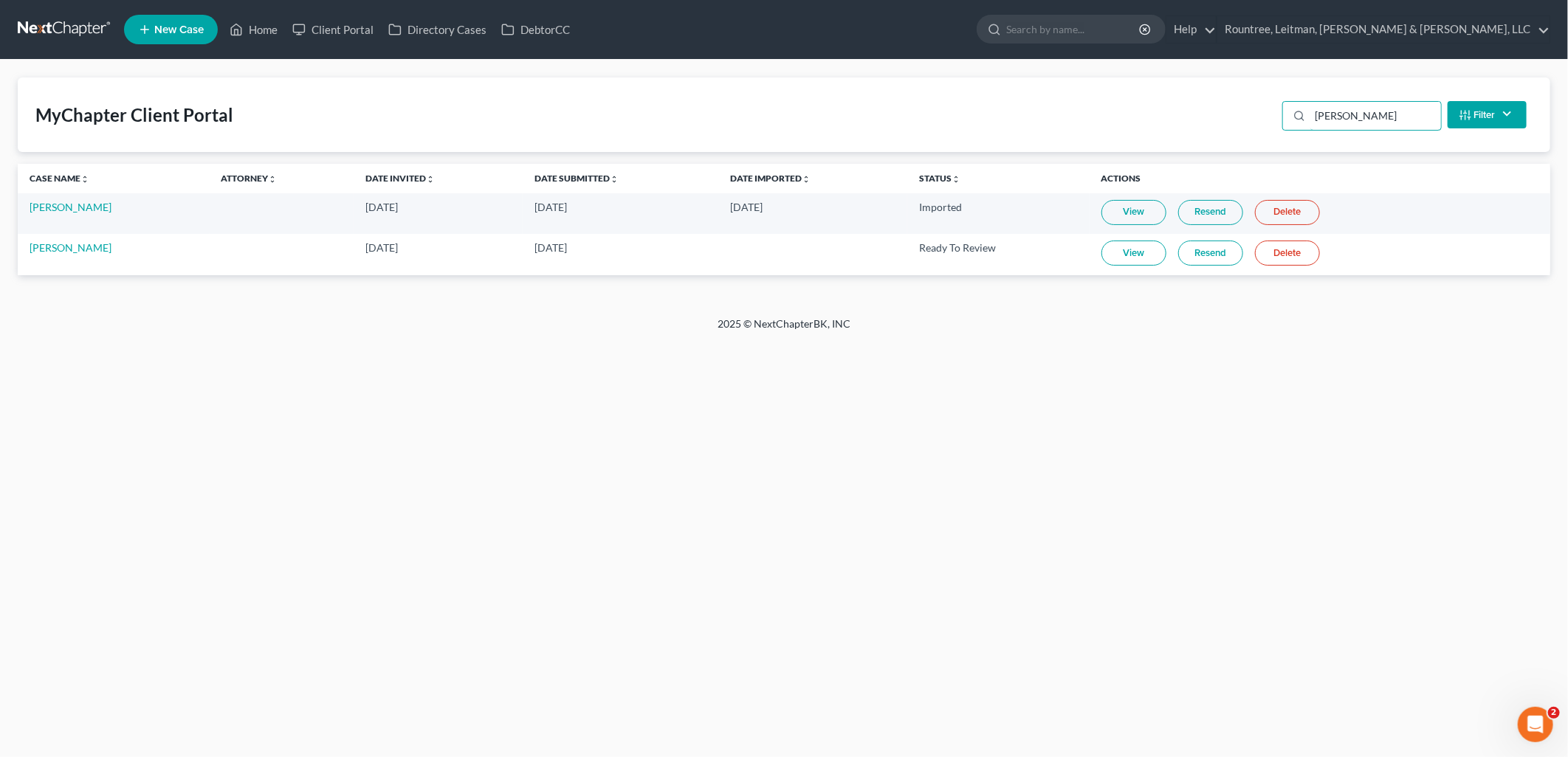
type input "[PERSON_NAME]"
click at [1101, 247] on link "View" at bounding box center [1134, 253] width 65 height 25
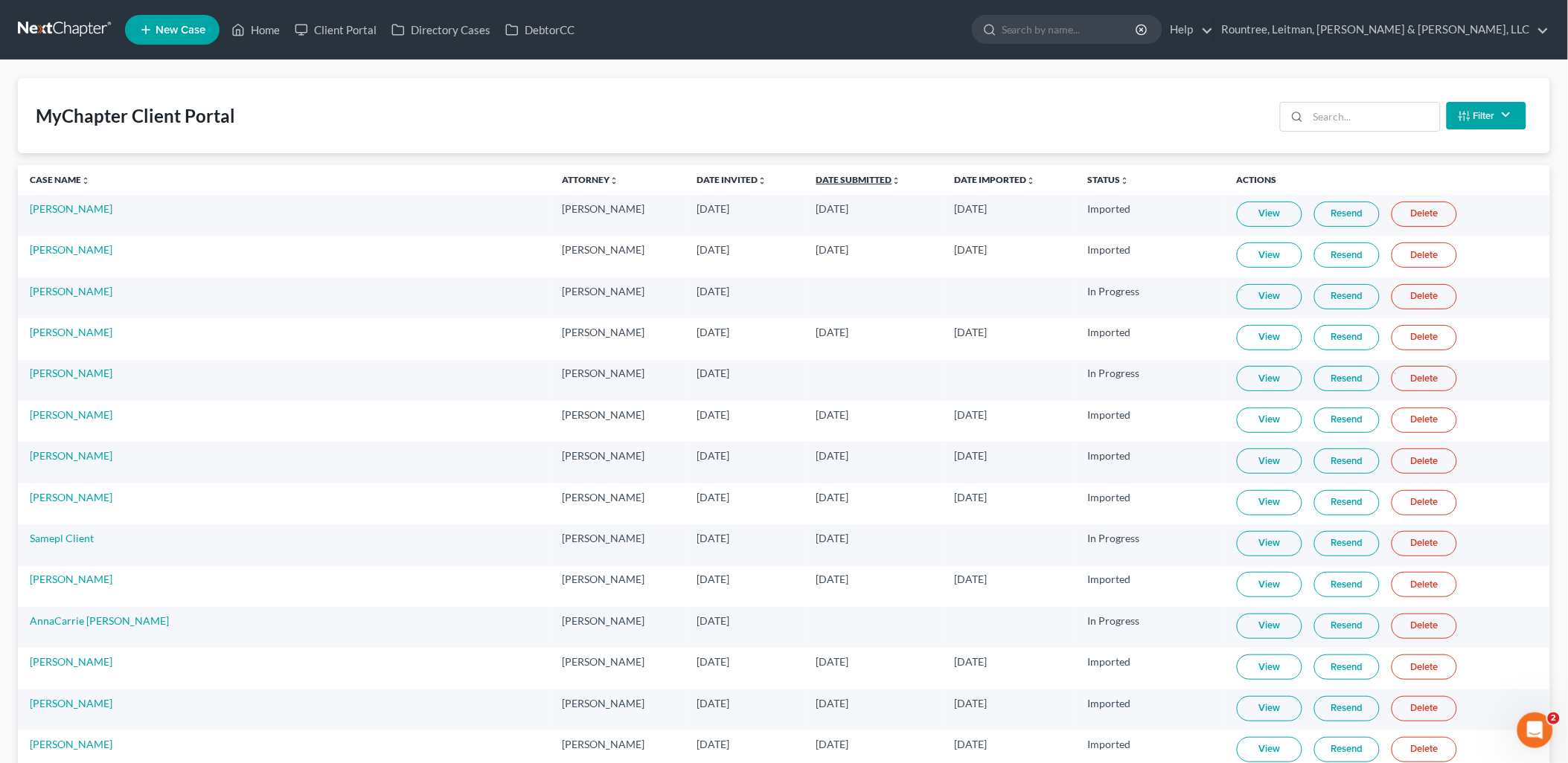
click at [817, 183] on link "Date Submitted unfold_more expand_more expand_less" at bounding box center [859, 180] width 84 height 11
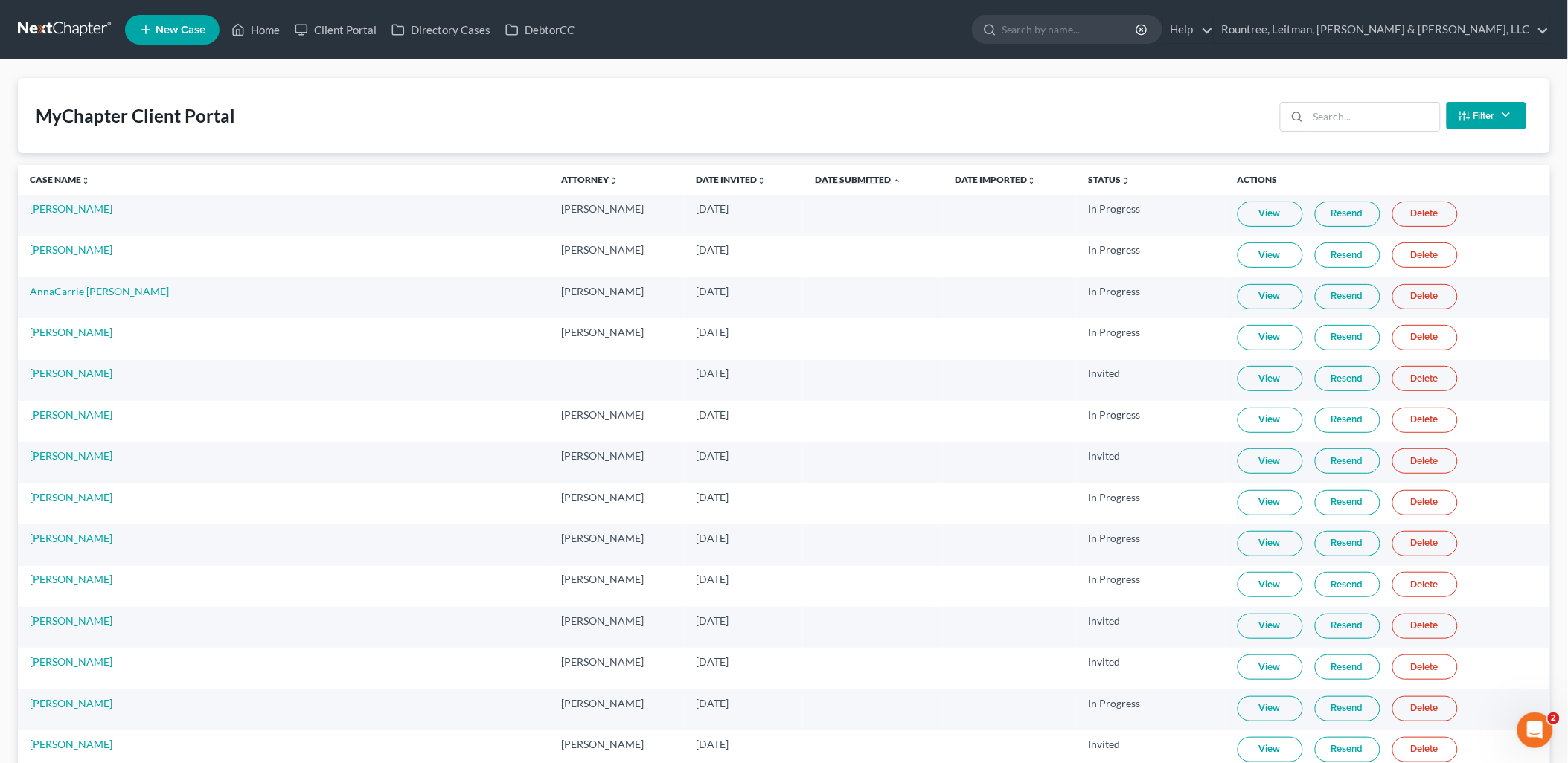
click at [815, 183] on link "Date Submitted unfold_more expand_more expand_less" at bounding box center [858, 180] width 86 height 11
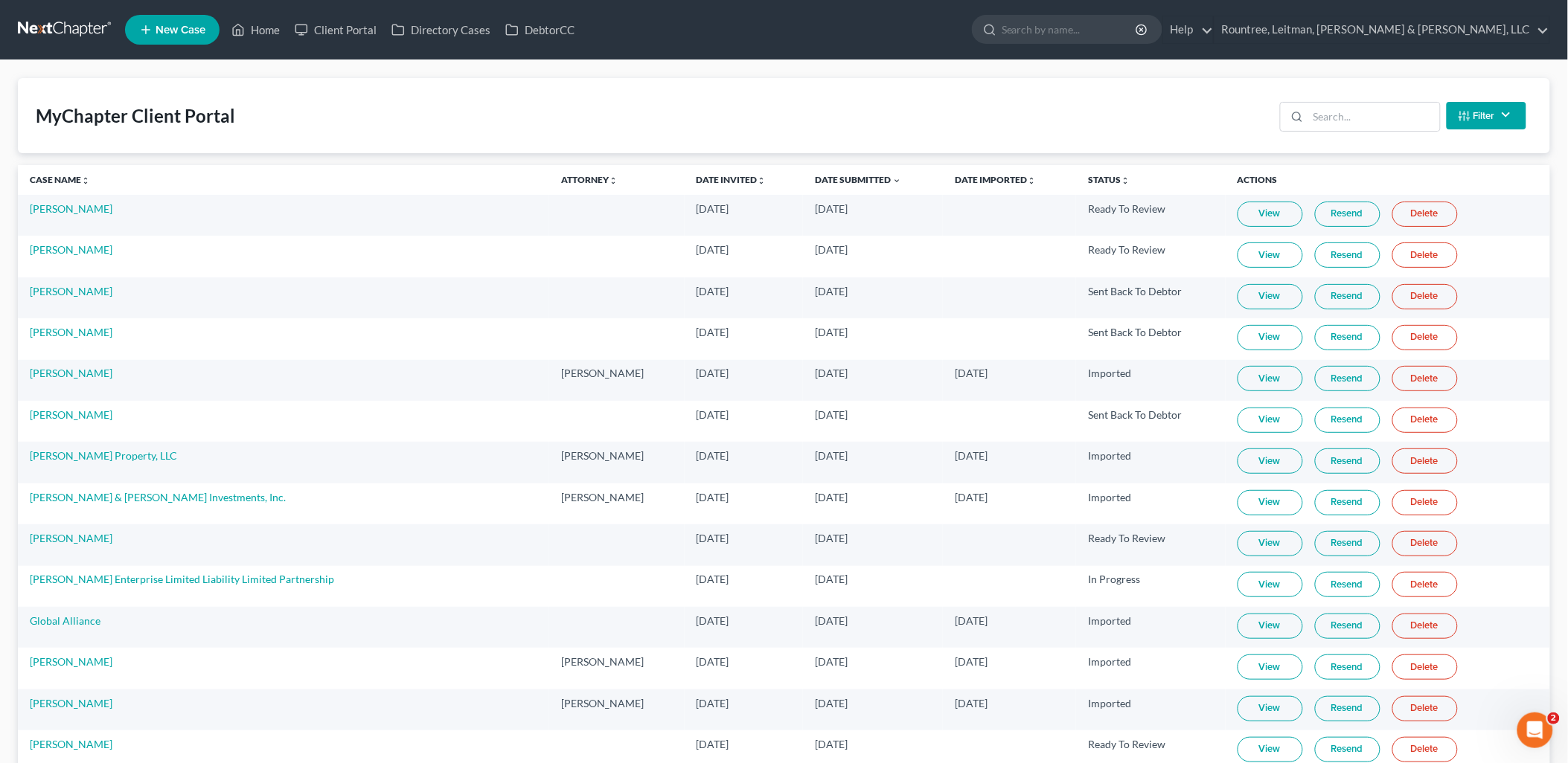
click at [1238, 256] on link "View" at bounding box center [1270, 255] width 65 height 25
